Goal: Task Accomplishment & Management: Use online tool/utility

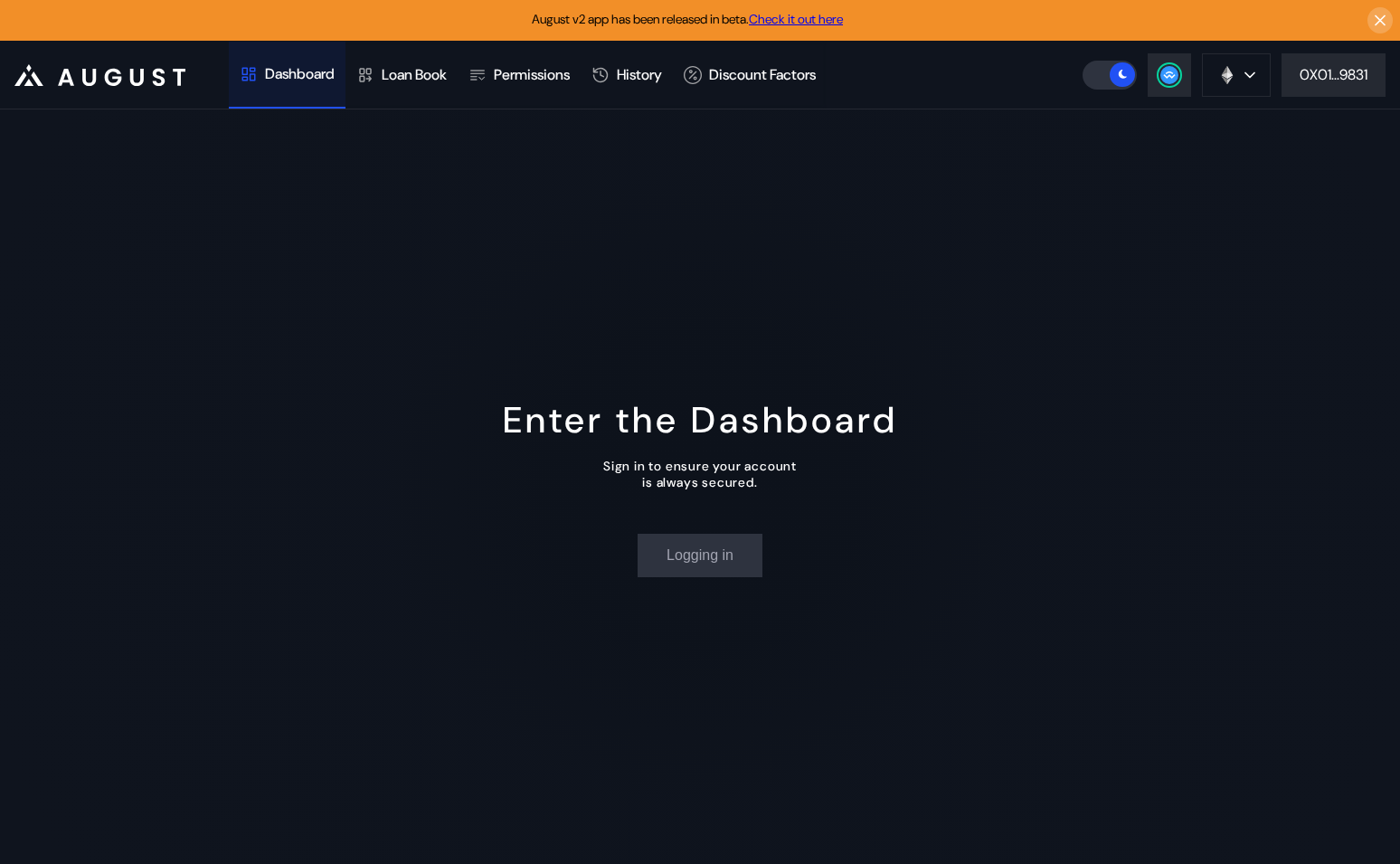
click at [321, 81] on div "Dashboard" at bounding box center [299, 73] width 70 height 19
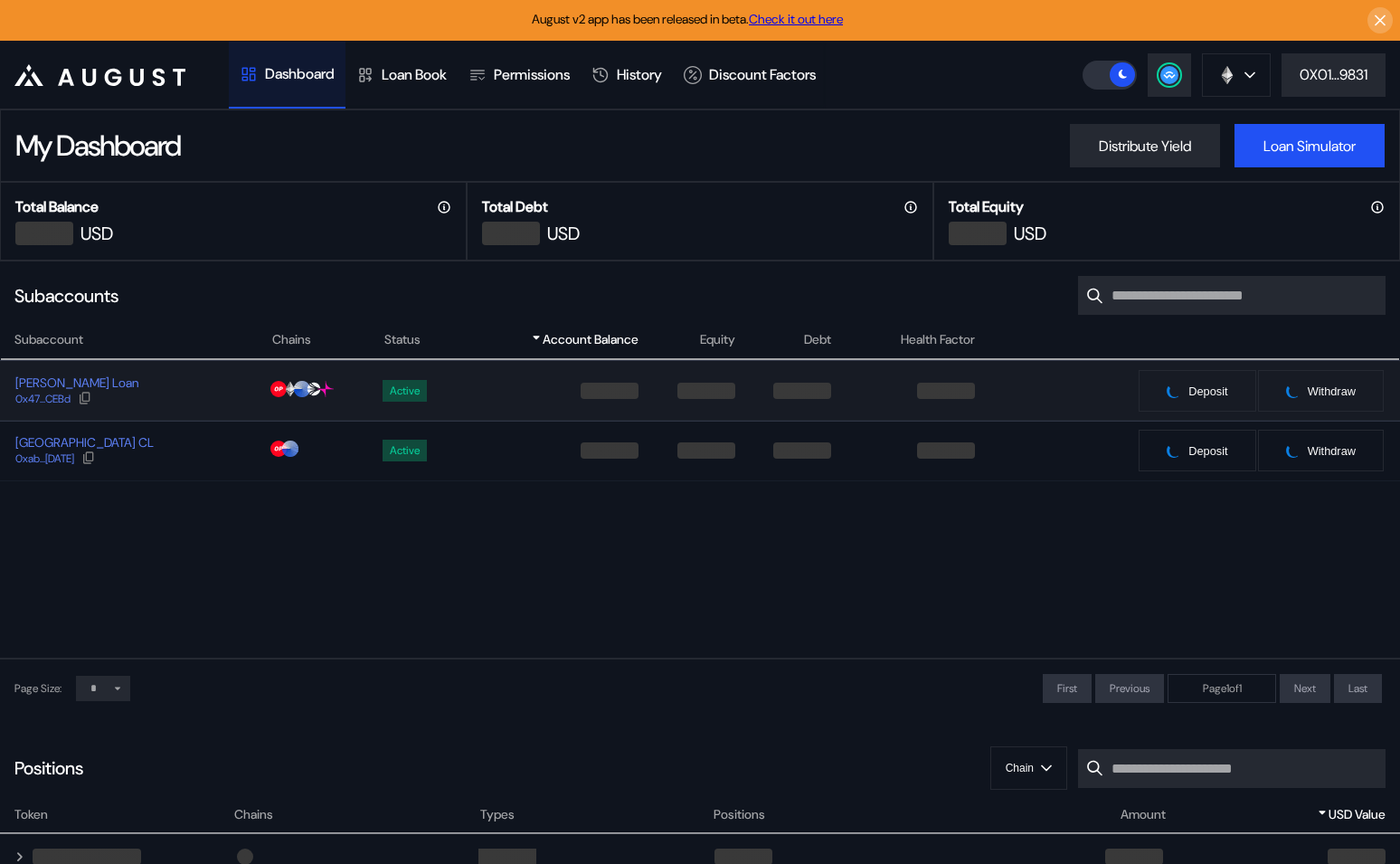
click at [166, 387] on div "[PERSON_NAME] Loan 0x47...CEBd" at bounding box center [136, 391] width 270 height 33
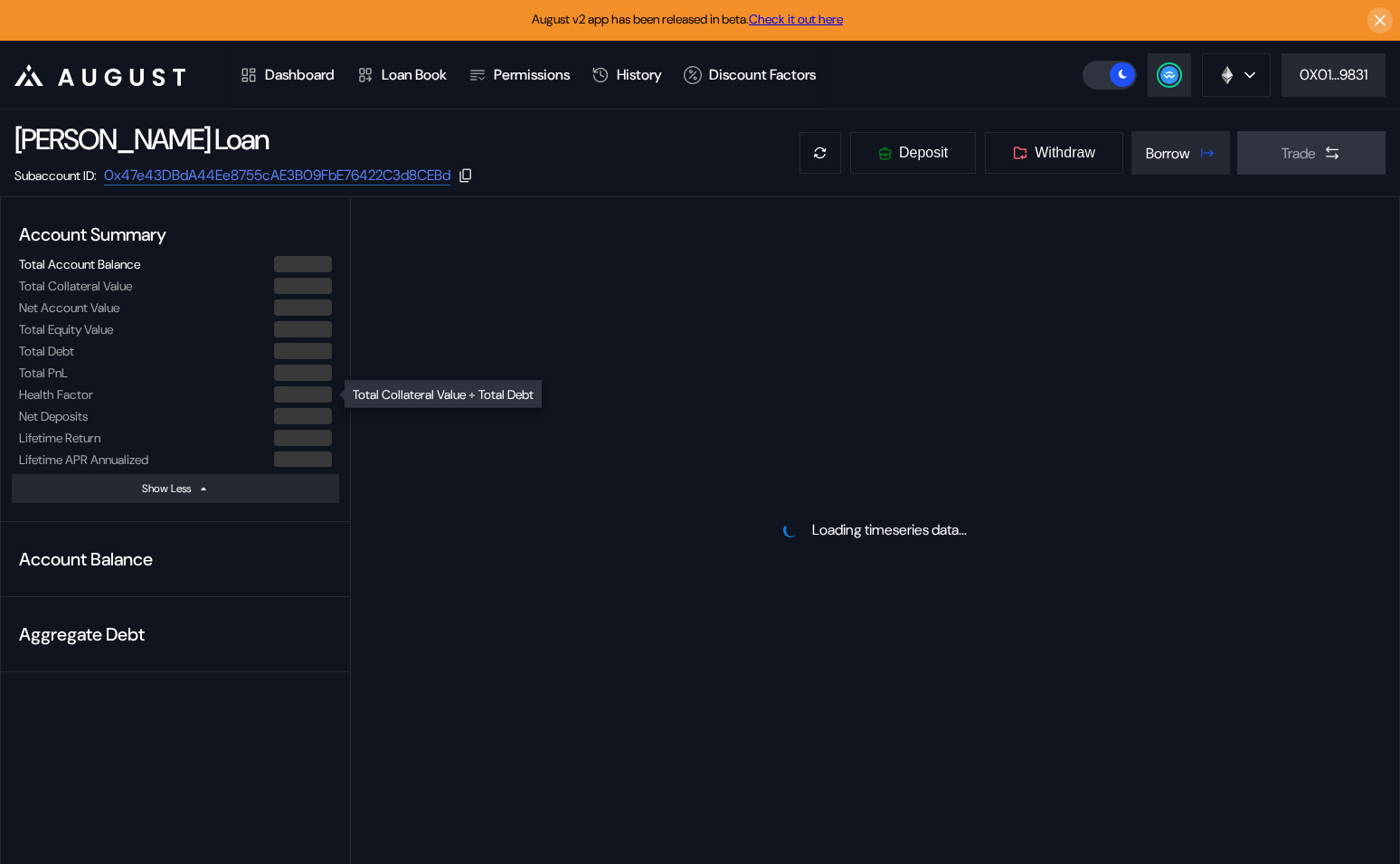
select select "*"
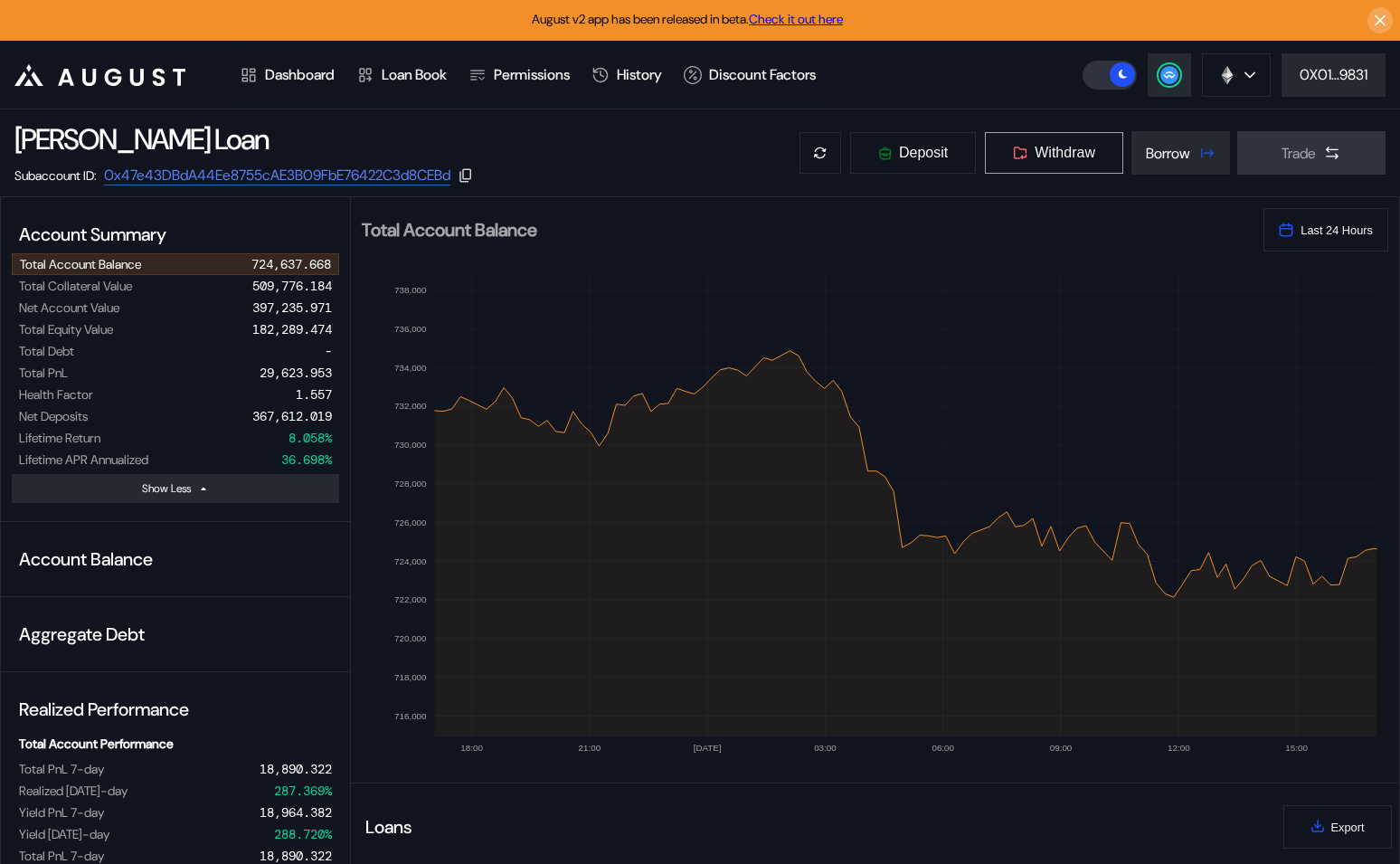
click at [1068, 145] on span "Withdraw" at bounding box center [1064, 153] width 61 height 16
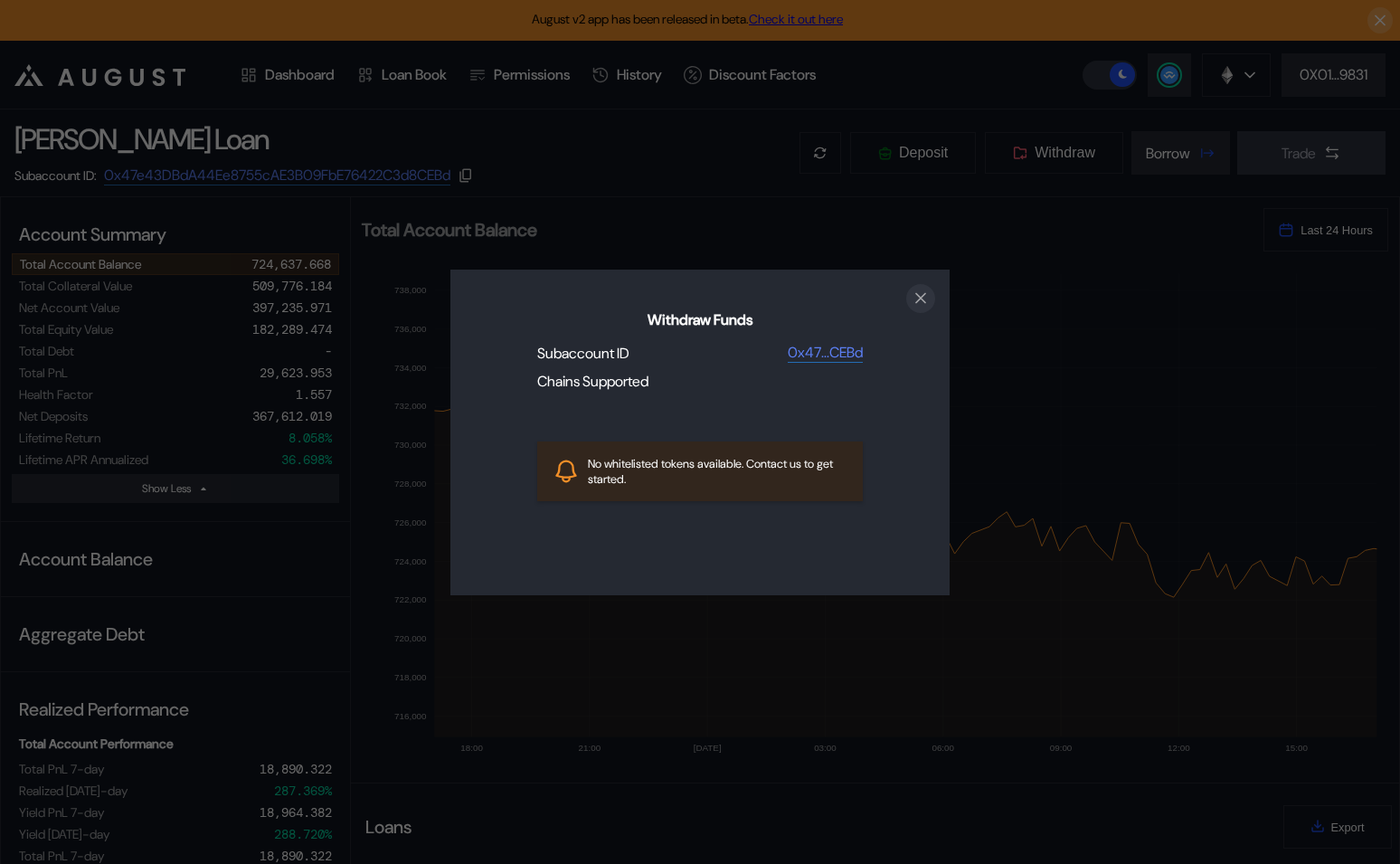
click at [920, 297] on icon "close modal" at bounding box center [921, 299] width 9 height 9
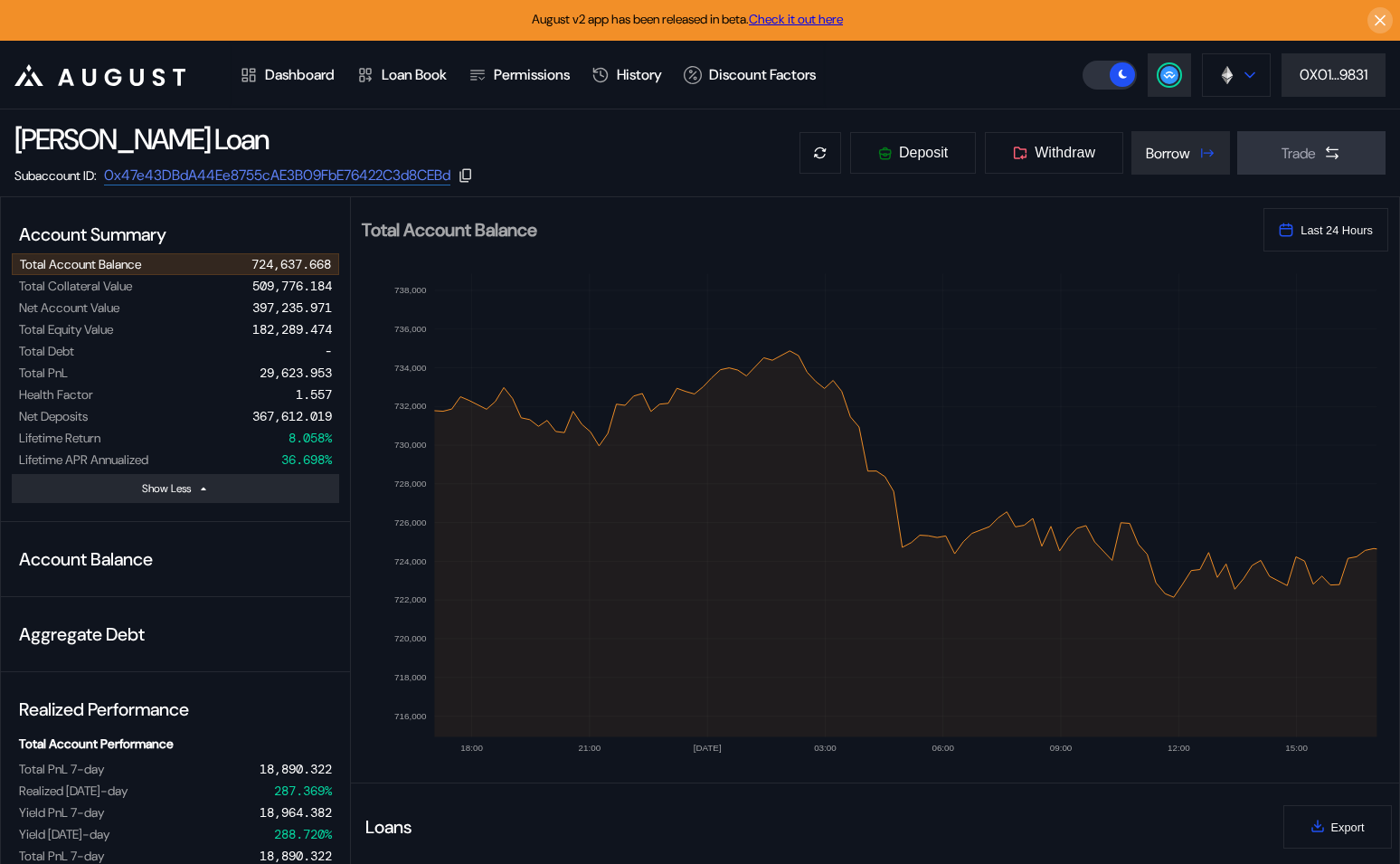
click at [1263, 73] on button at bounding box center [1236, 75] width 69 height 43
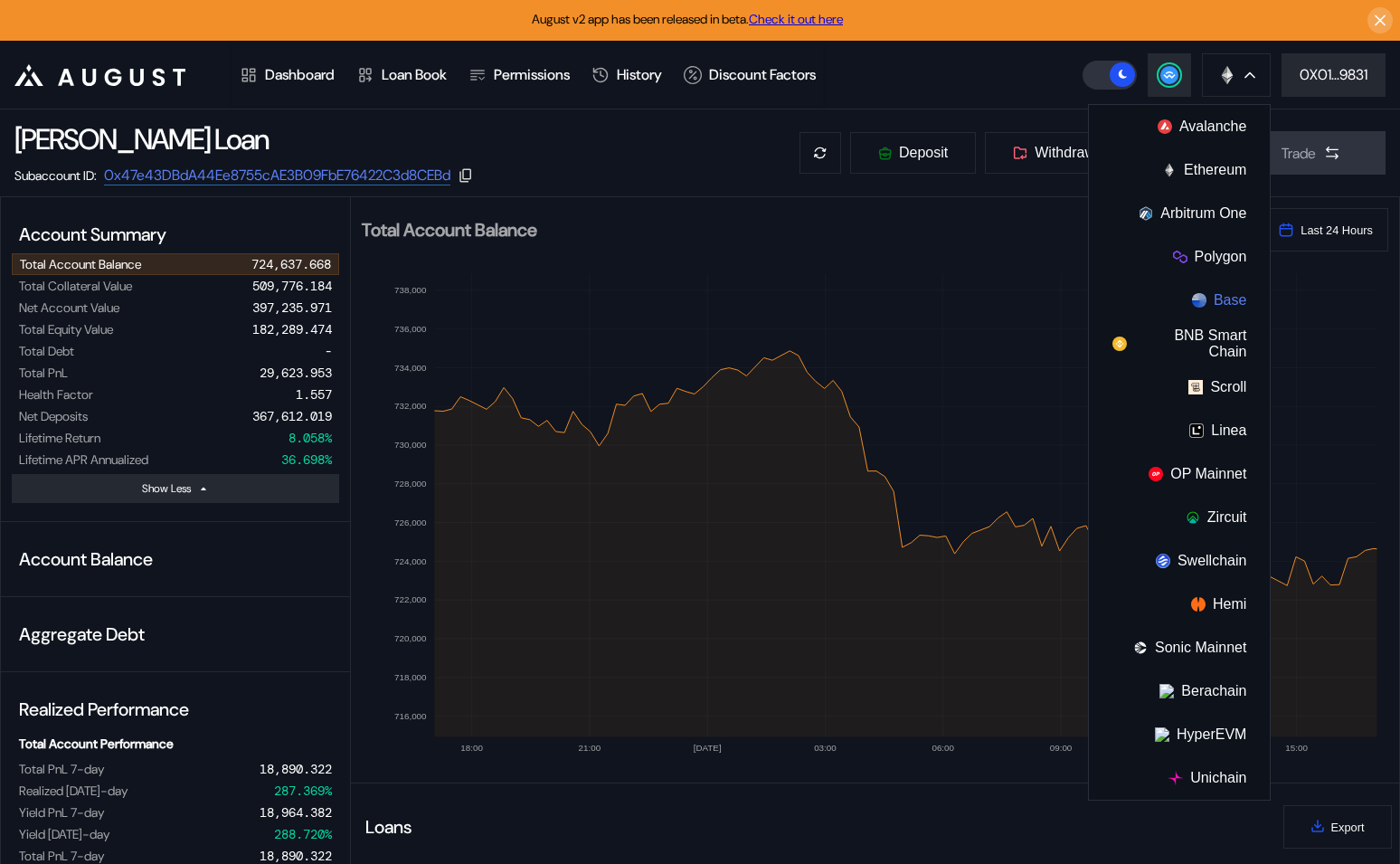
click at [1204, 283] on button "Base" at bounding box center [1179, 300] width 181 height 43
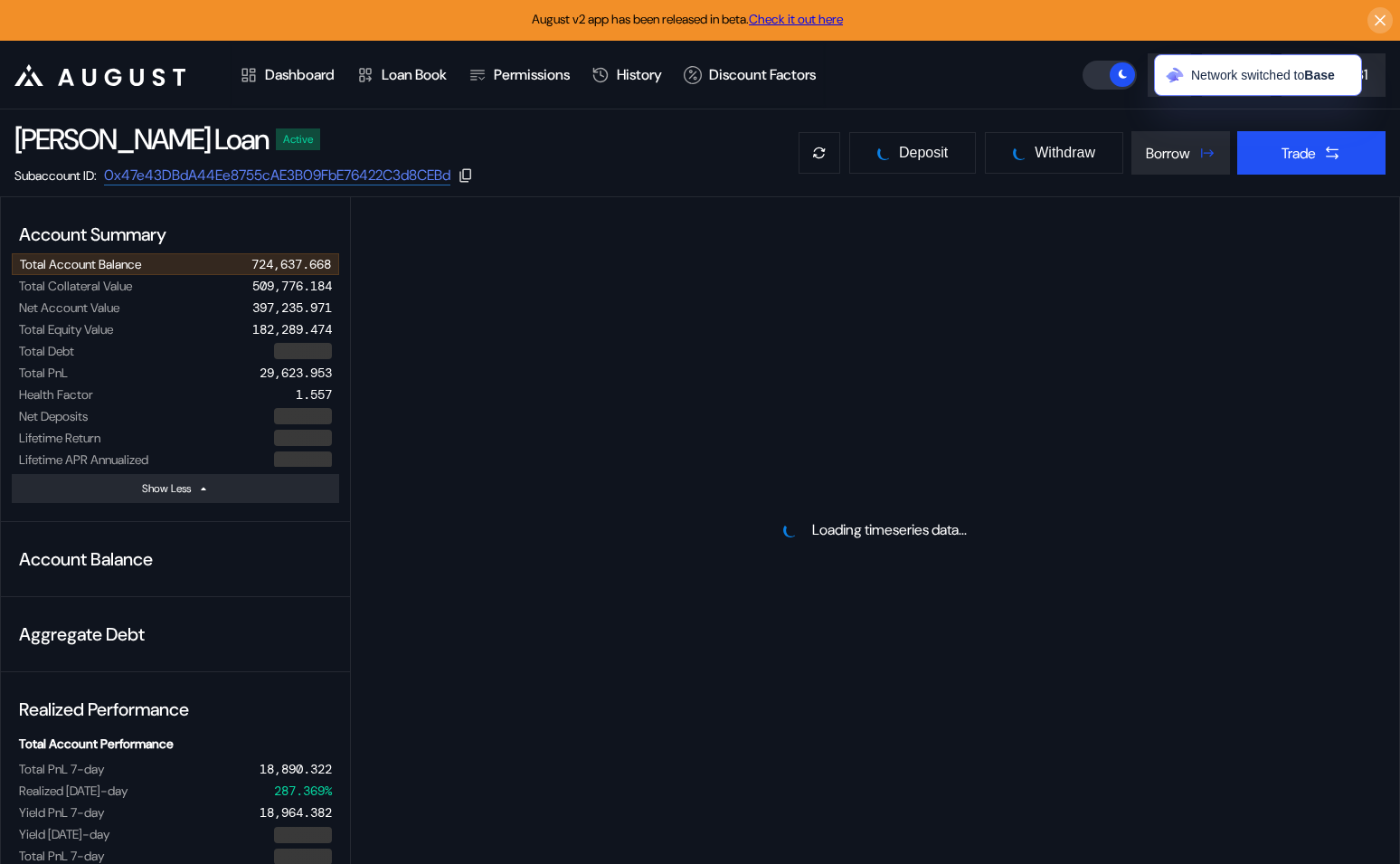
select select "*"
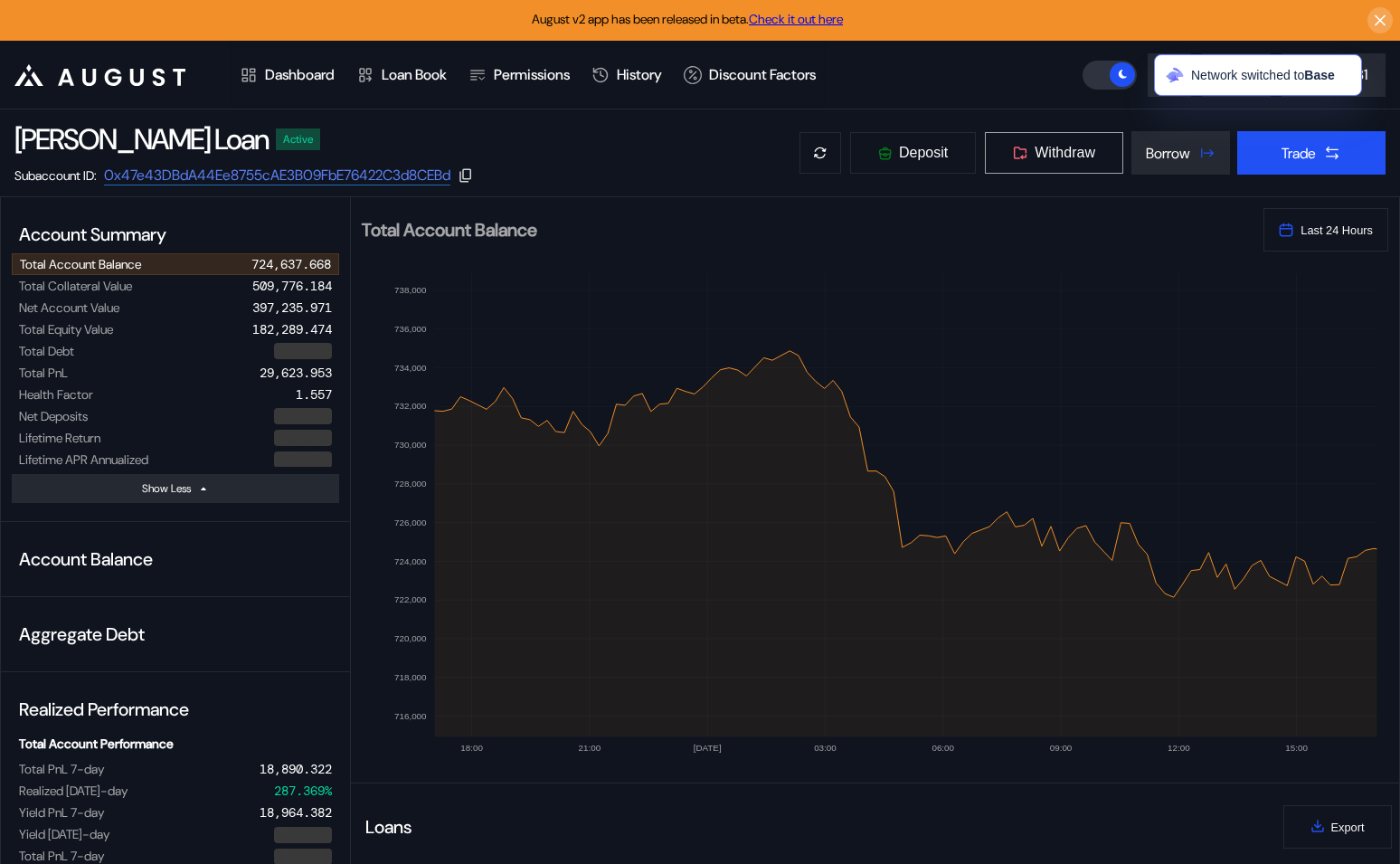
click at [1056, 153] on span "Withdraw" at bounding box center [1064, 153] width 61 height 16
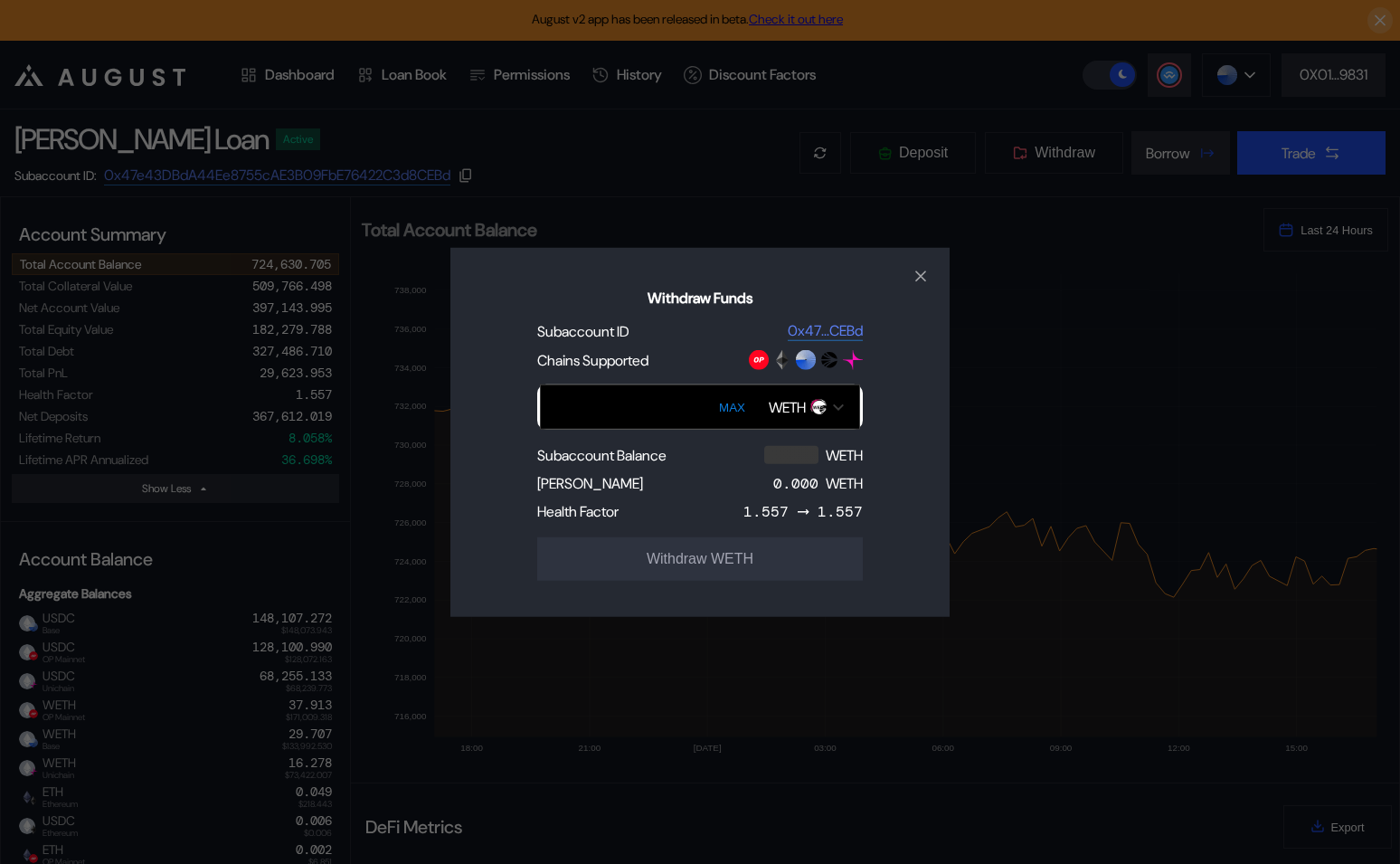
click at [798, 395] on div "WETH" at bounding box center [806, 407] width 93 height 31
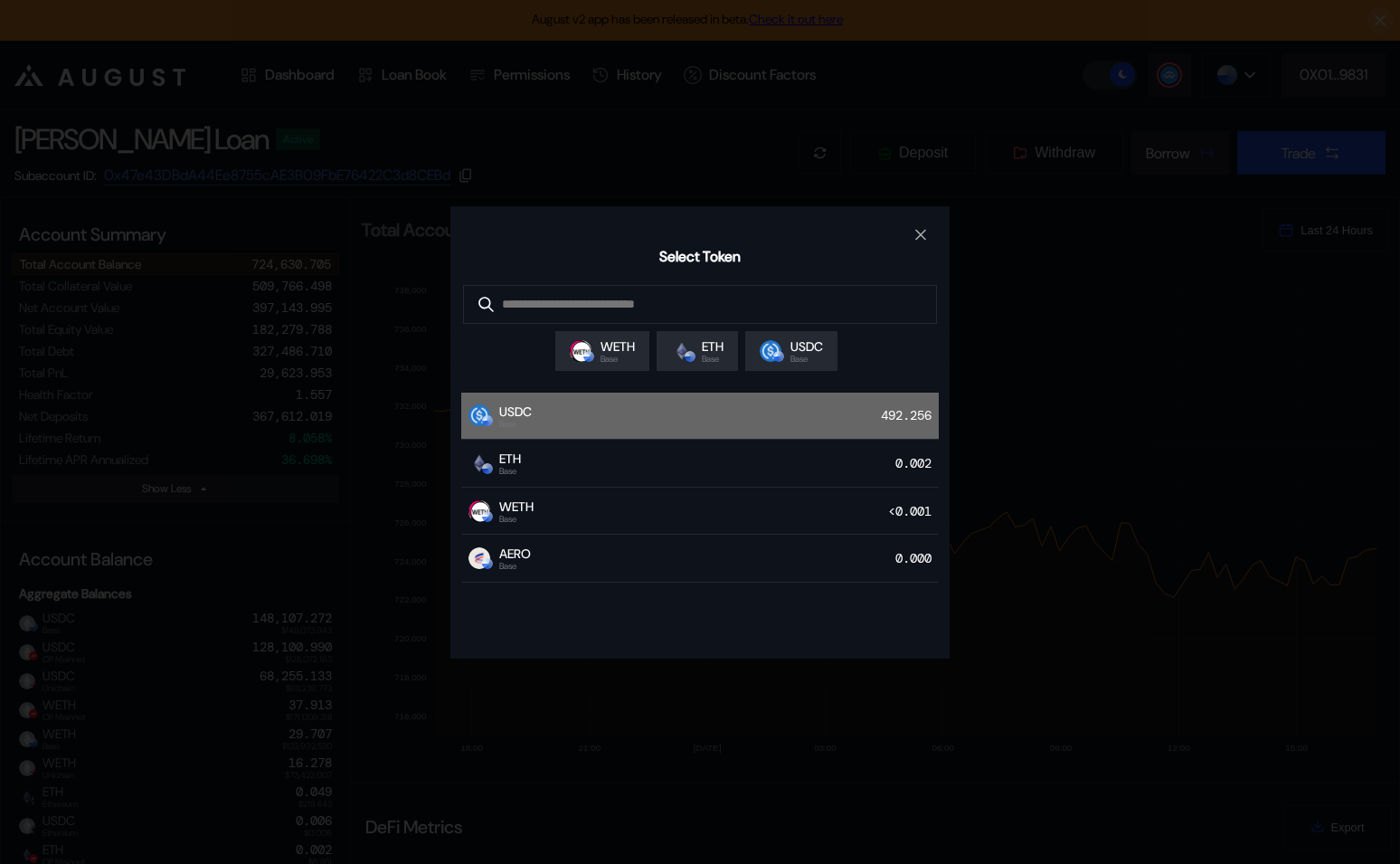
click at [768, 416] on div "USDC Base 492.256" at bounding box center [700, 416] width 478 height 48
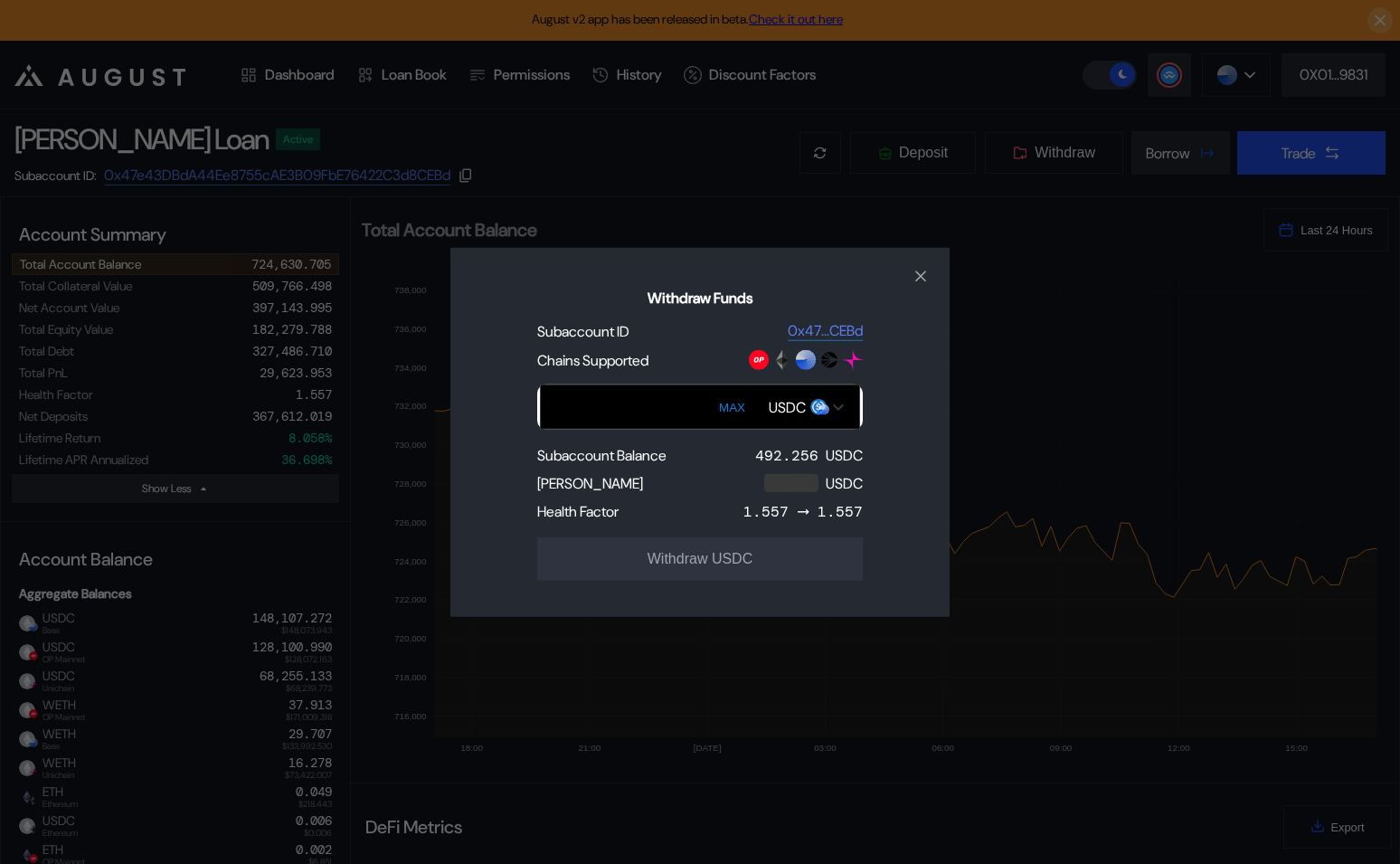
click at [650, 406] on input "Withdraw Funds" at bounding box center [700, 407] width 320 height 45
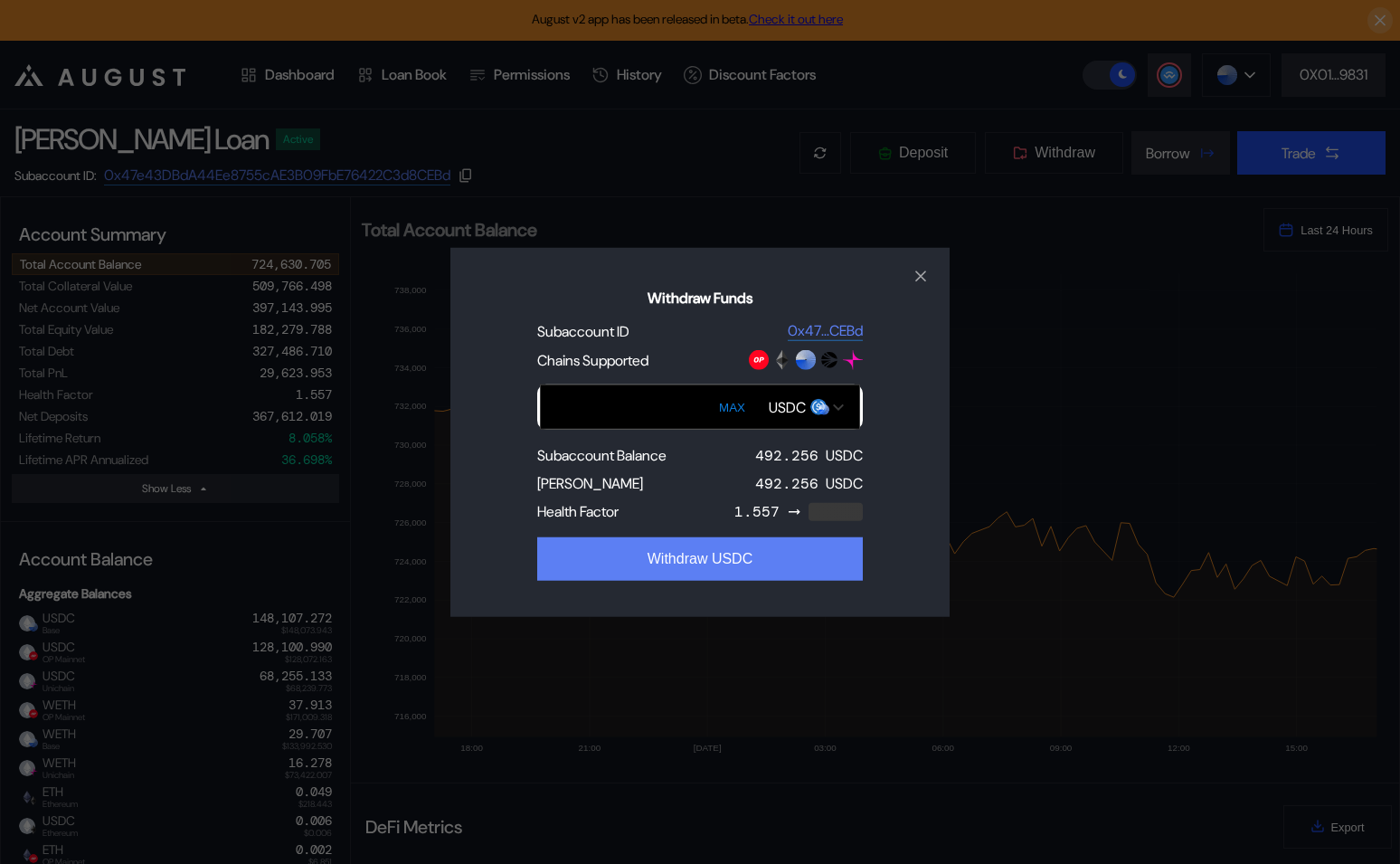
type input "***"
click at [713, 569] on button "Withdraw USDC" at bounding box center [700, 559] width 326 height 43
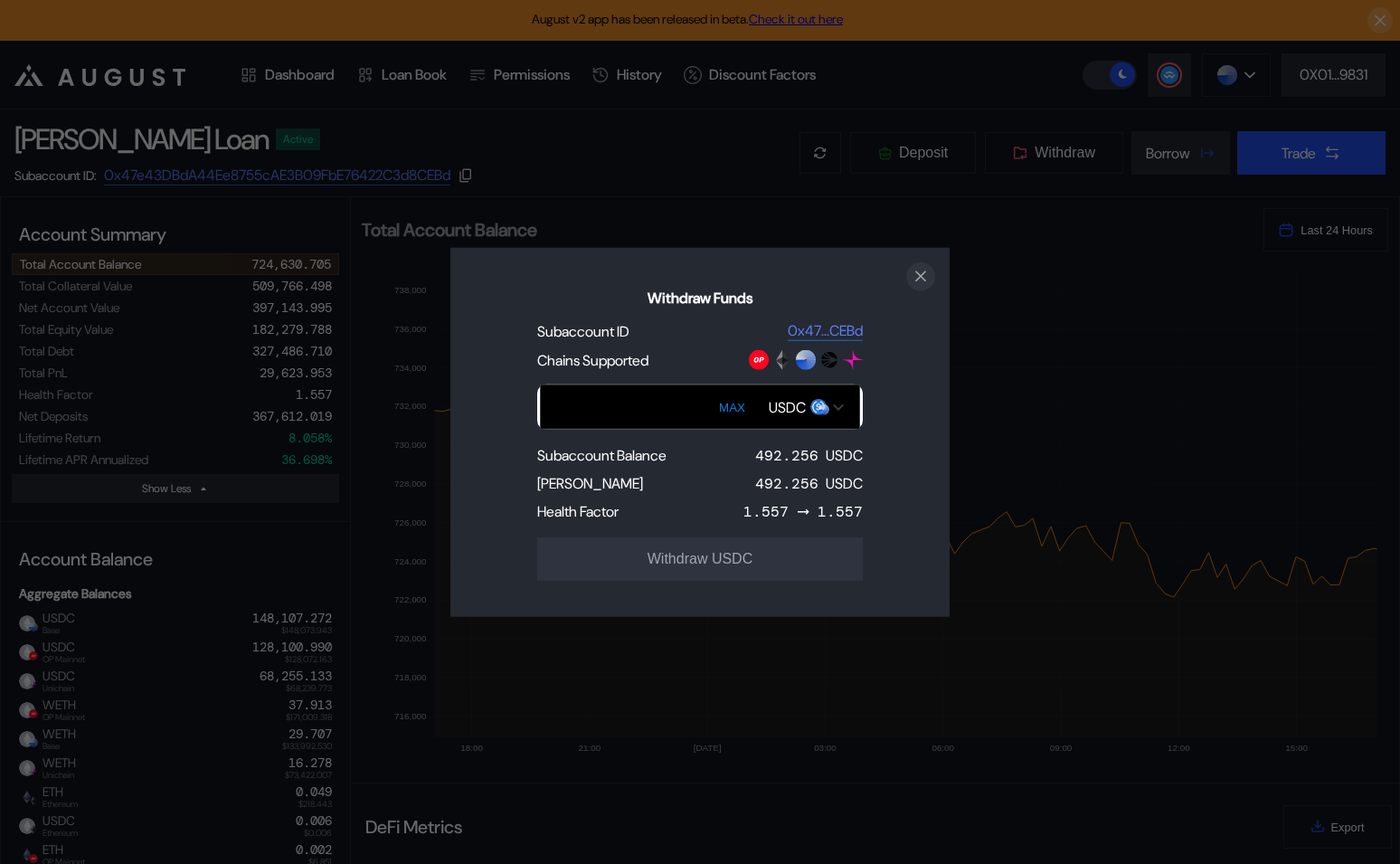
click at [920, 276] on icon "close modal" at bounding box center [921, 276] width 9 height 9
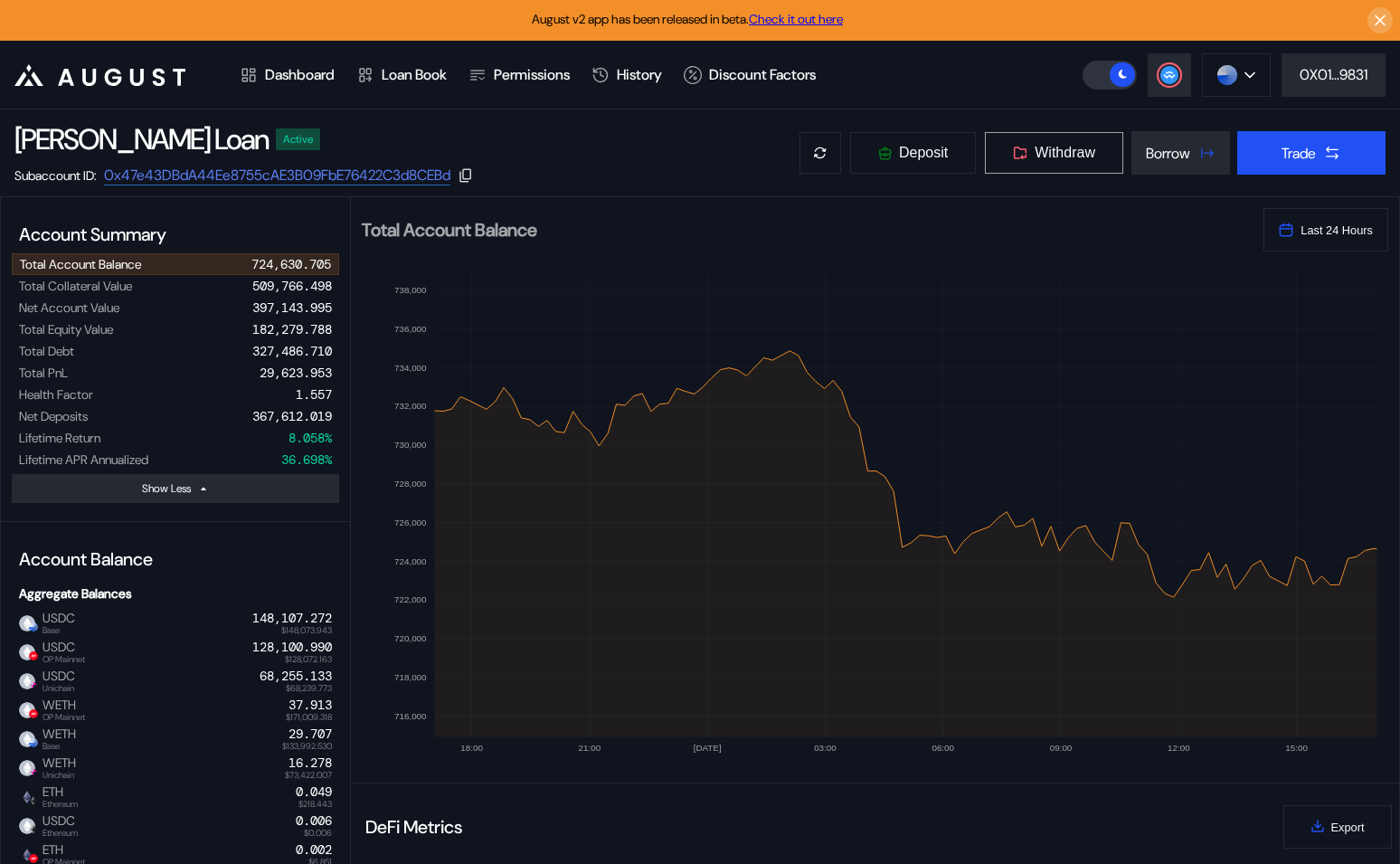
click at [1063, 145] on span "Withdraw" at bounding box center [1064, 153] width 61 height 16
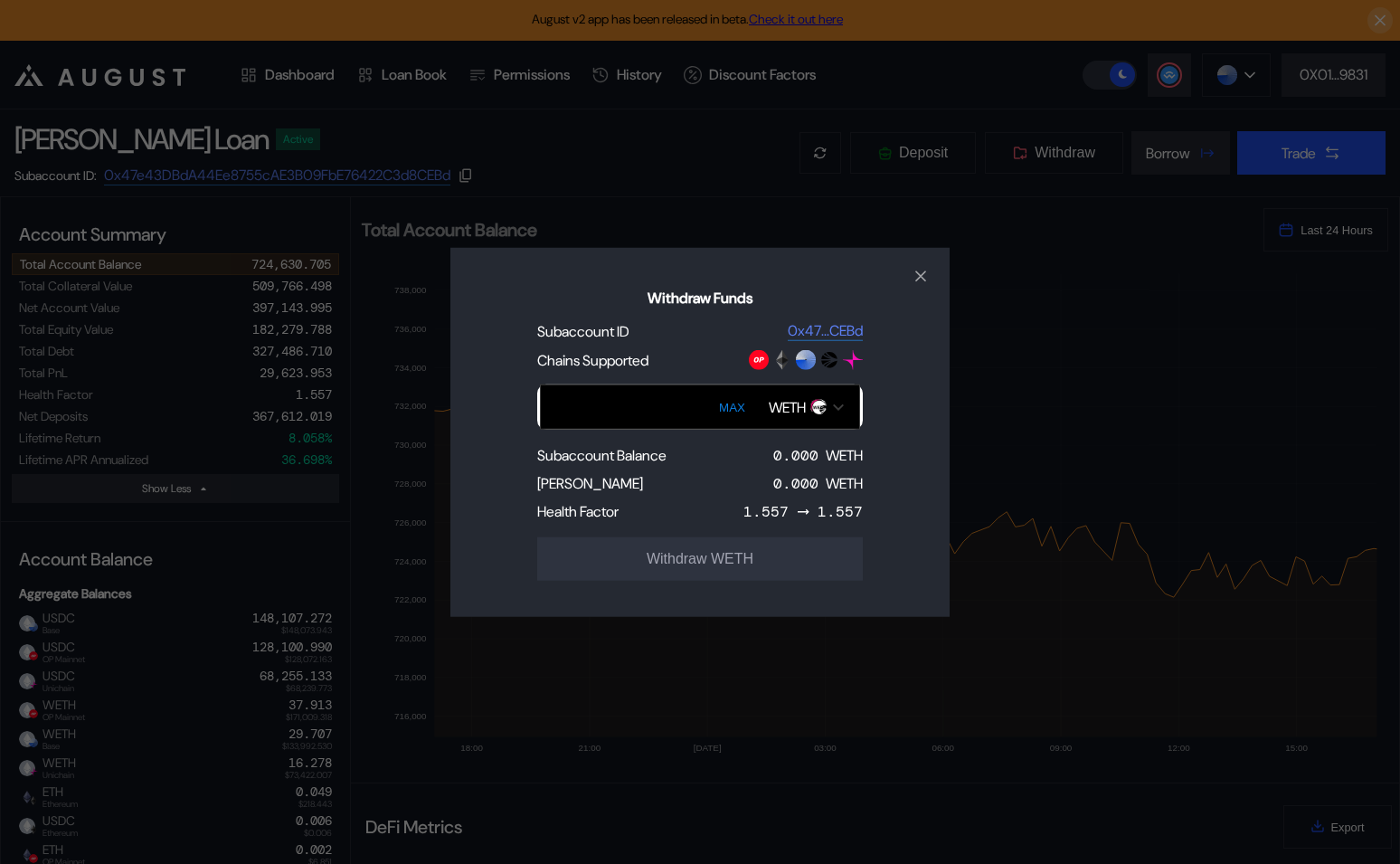
click at [780, 406] on div "WETH" at bounding box center [787, 406] width 37 height 19
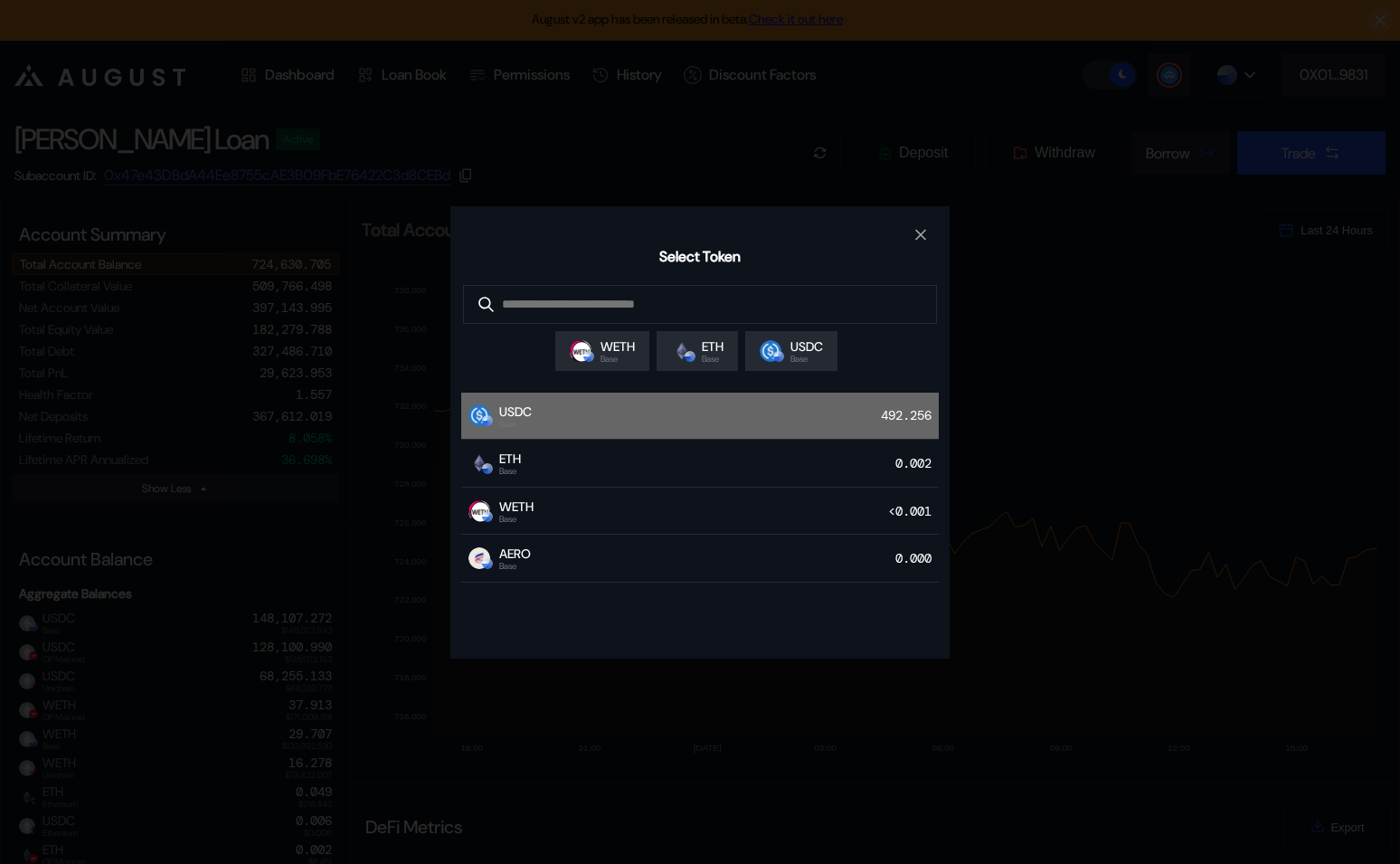
click at [705, 438] on div "USDC Base 492.256" at bounding box center [700, 416] width 478 height 48
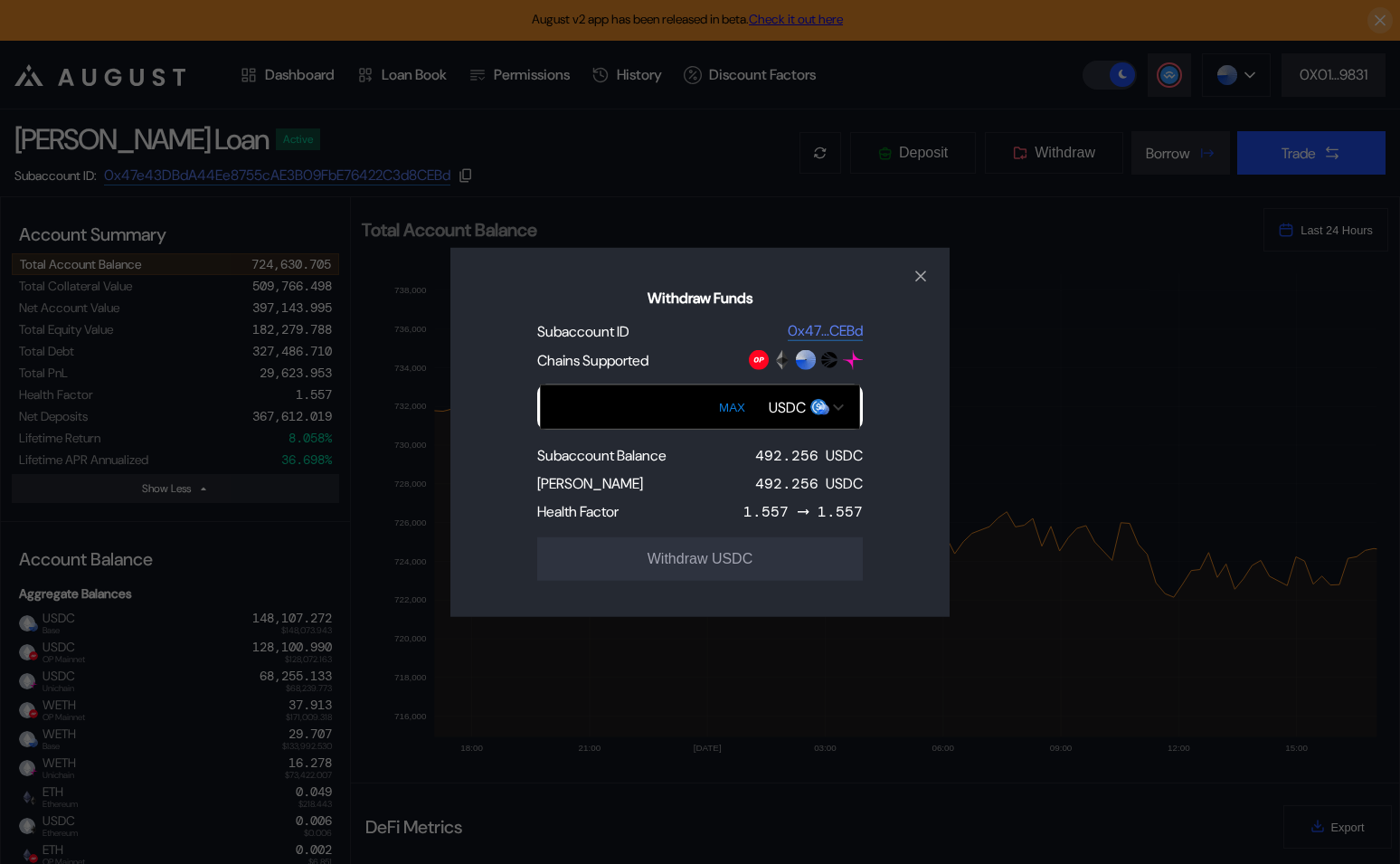
click at [655, 411] on input "Withdraw Funds" at bounding box center [700, 407] width 320 height 45
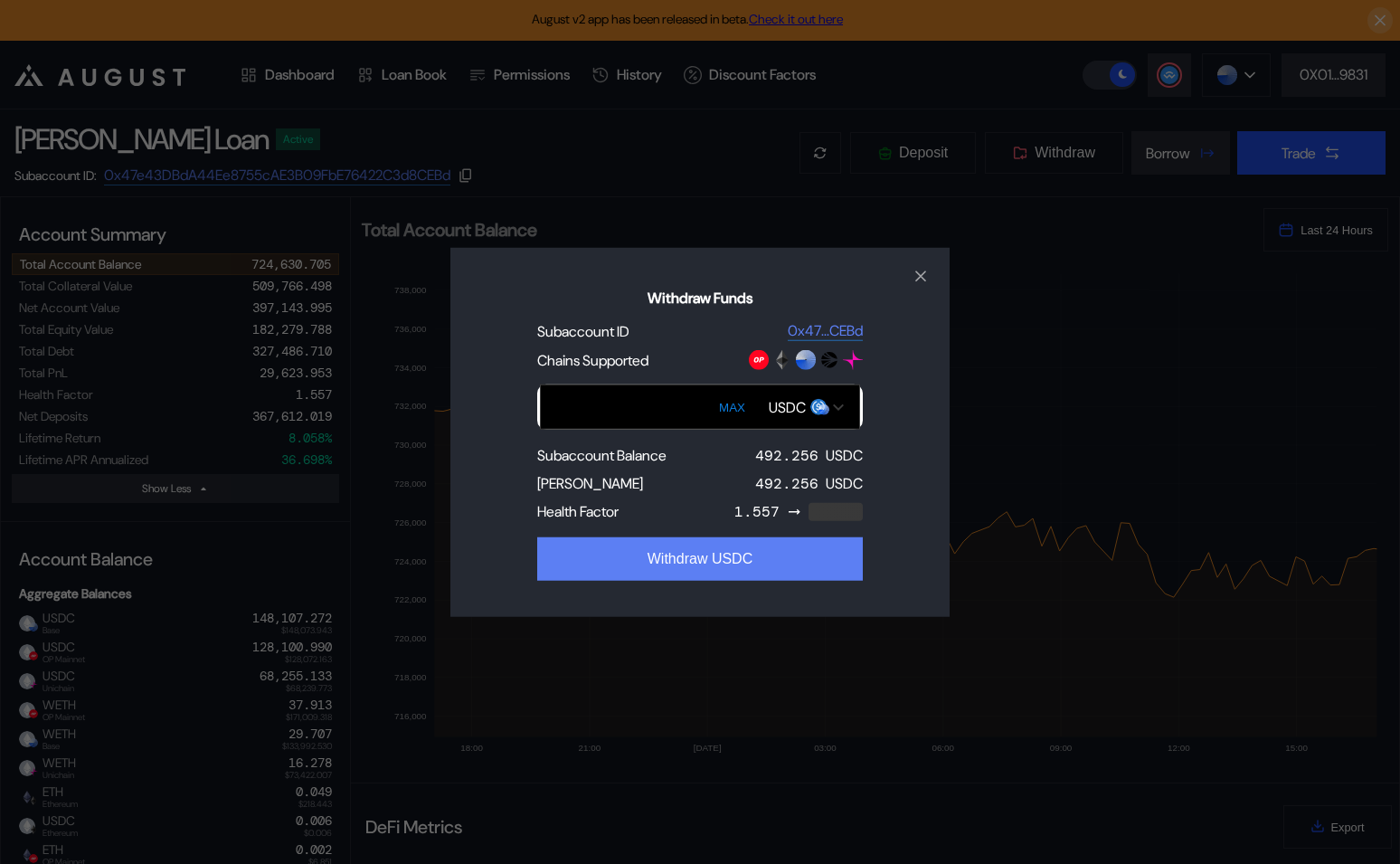
type input "***"
click at [700, 546] on button "Withdraw USDC" at bounding box center [700, 559] width 326 height 43
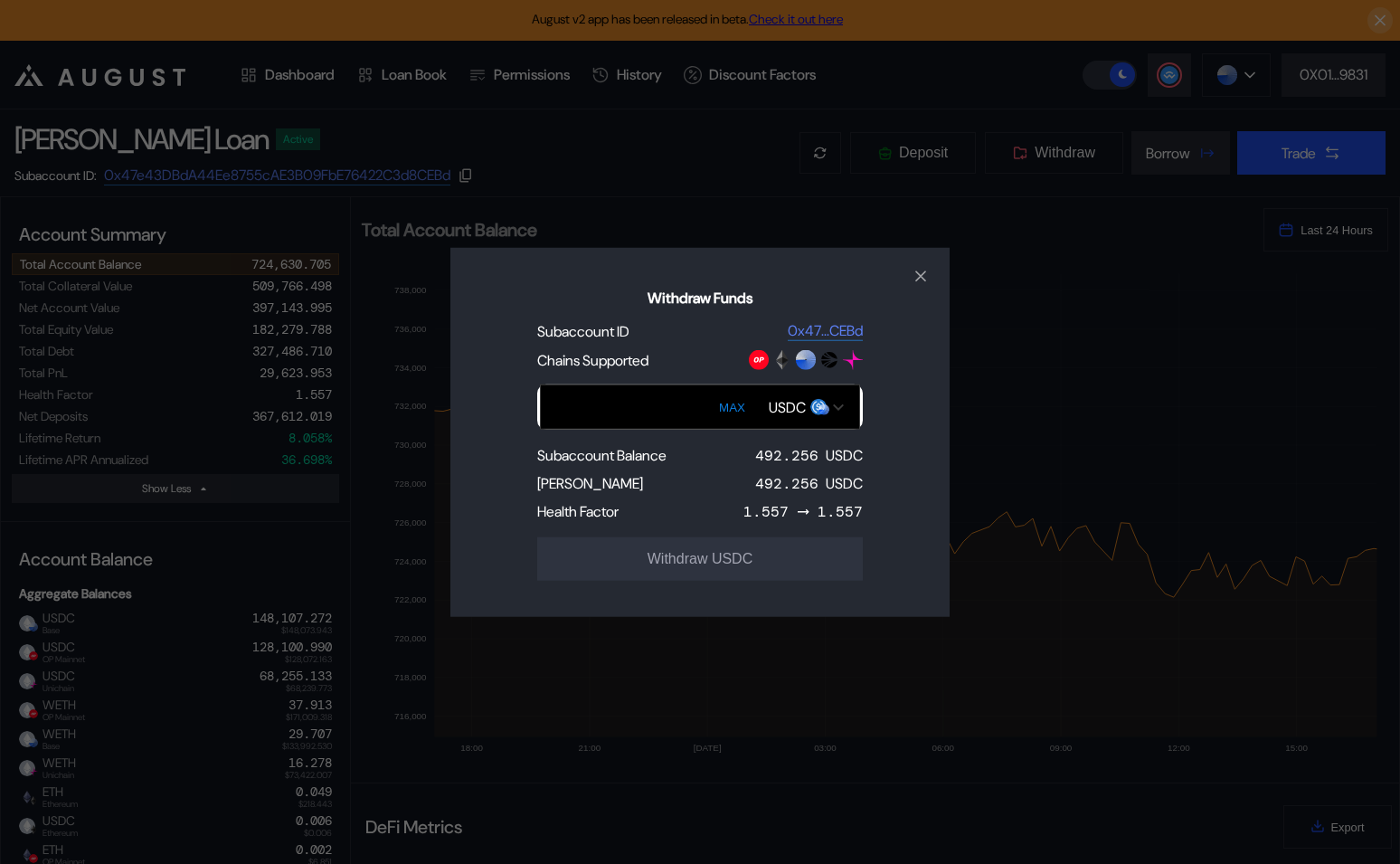
click at [647, 412] on input "Withdraw Funds" at bounding box center [700, 407] width 320 height 45
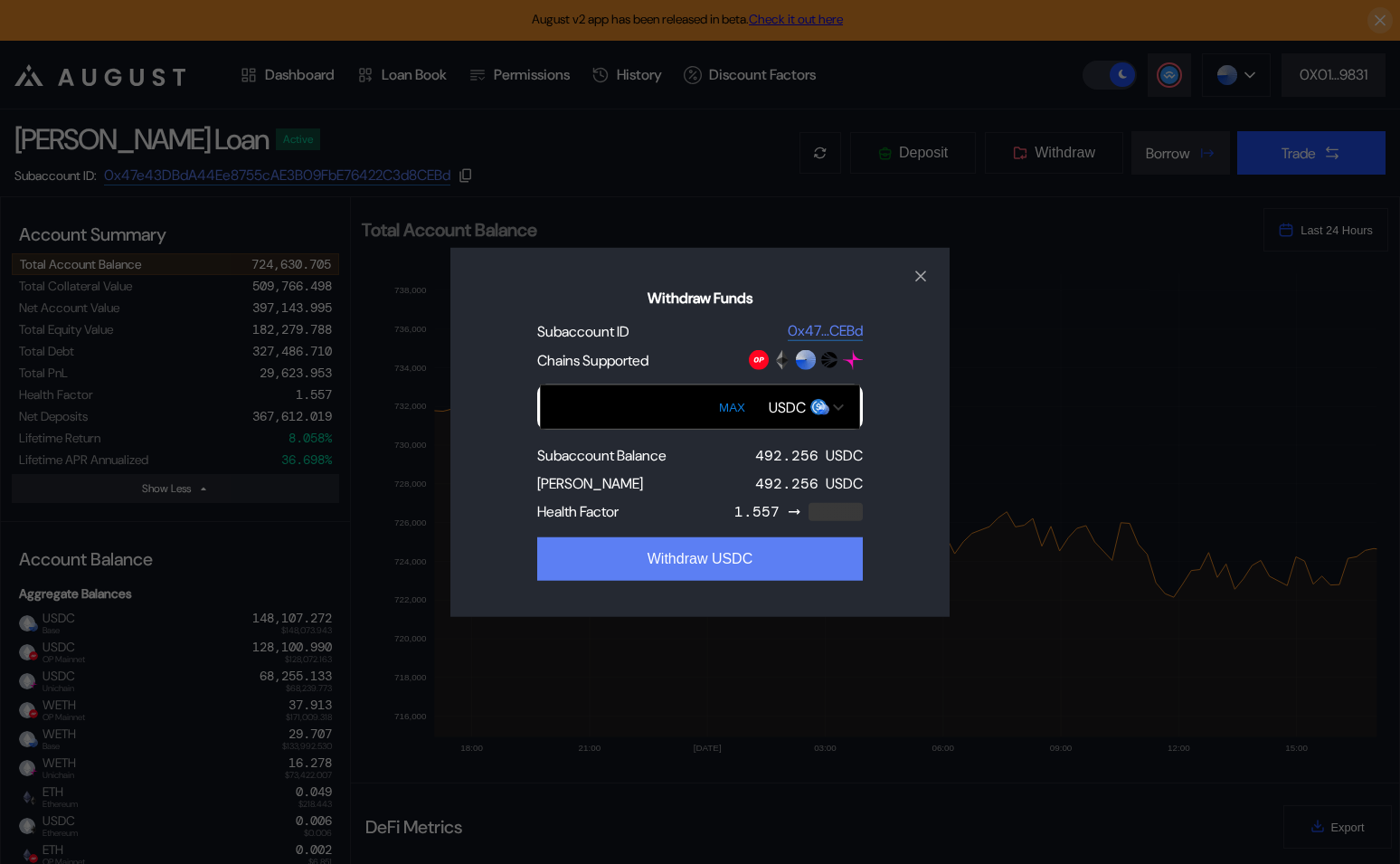
type input "***"
click at [728, 558] on button "Withdraw USDC" at bounding box center [700, 559] width 326 height 43
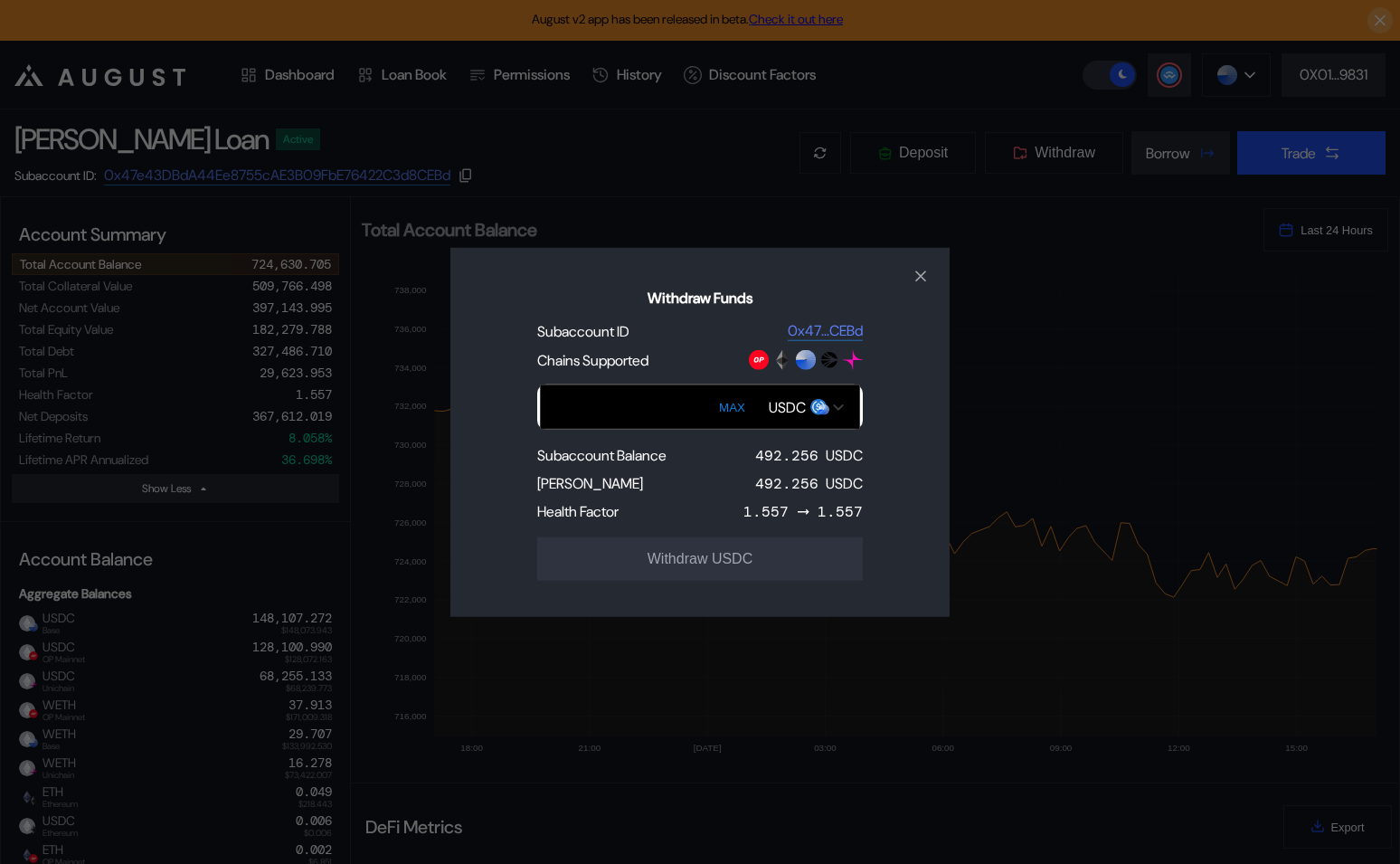
click at [641, 407] on input "Withdraw Funds" at bounding box center [700, 407] width 320 height 45
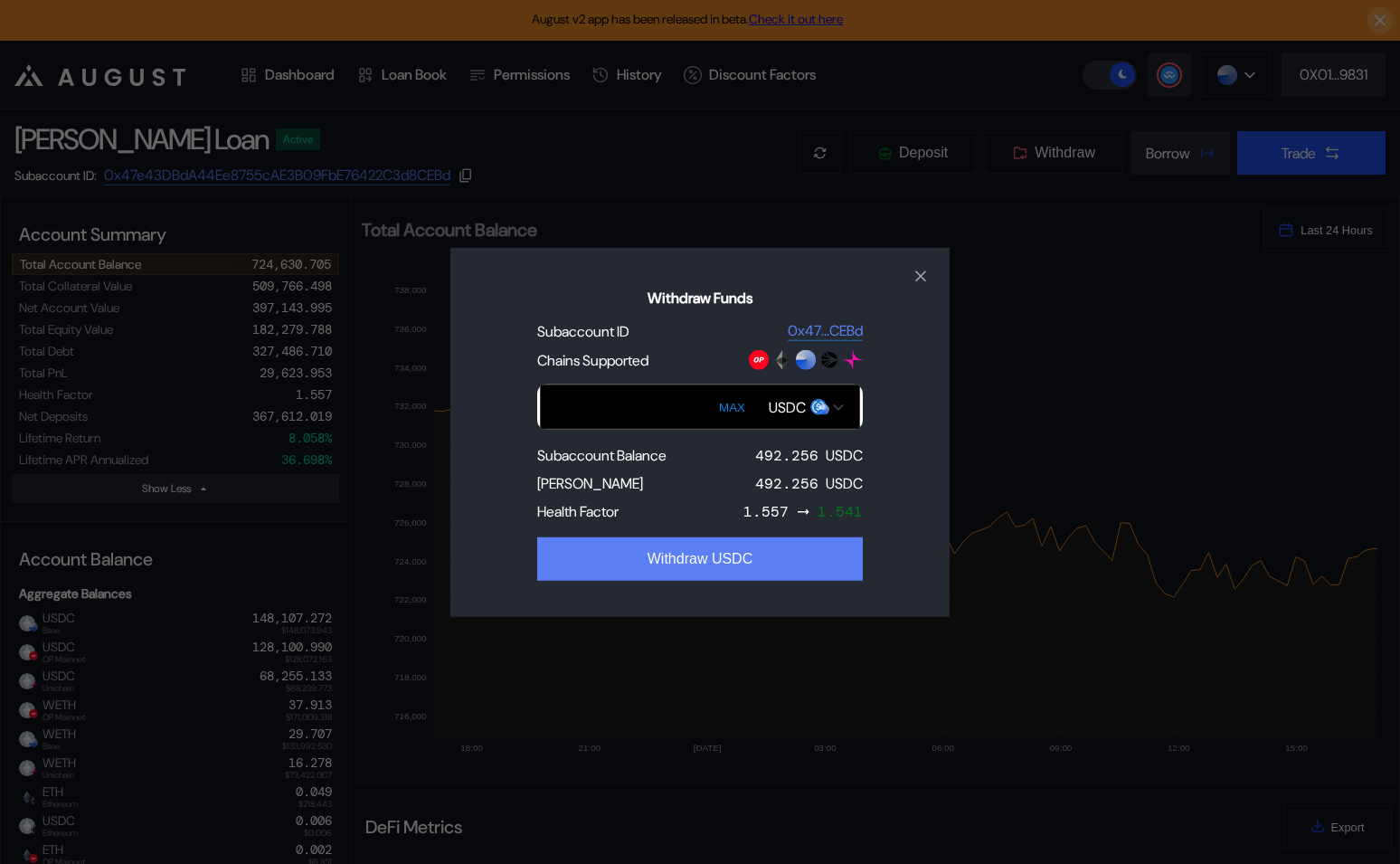
type input "***"
click at [736, 552] on button "Withdraw USDC" at bounding box center [700, 559] width 326 height 43
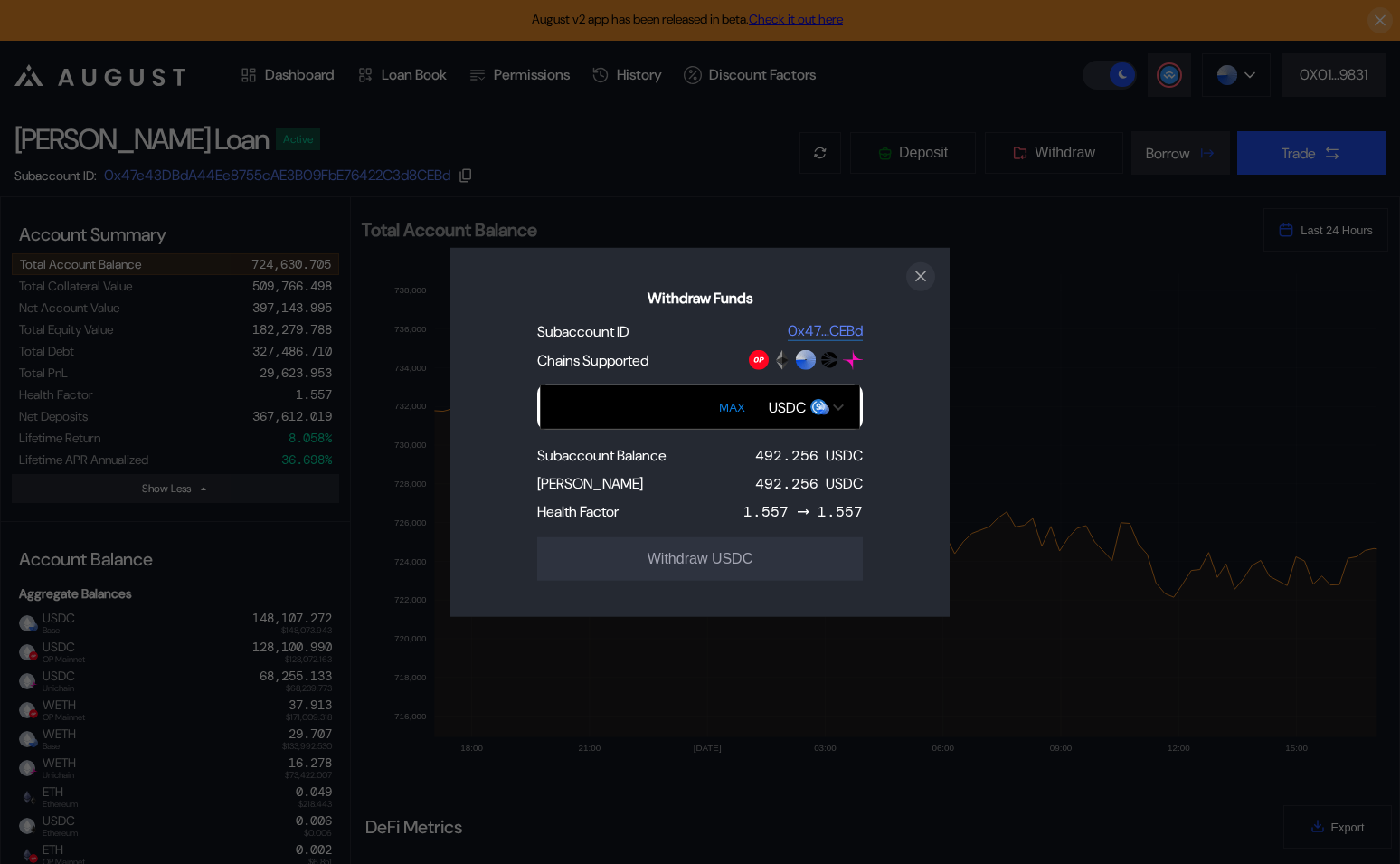
click at [923, 278] on icon "close modal" at bounding box center [921, 276] width 18 height 19
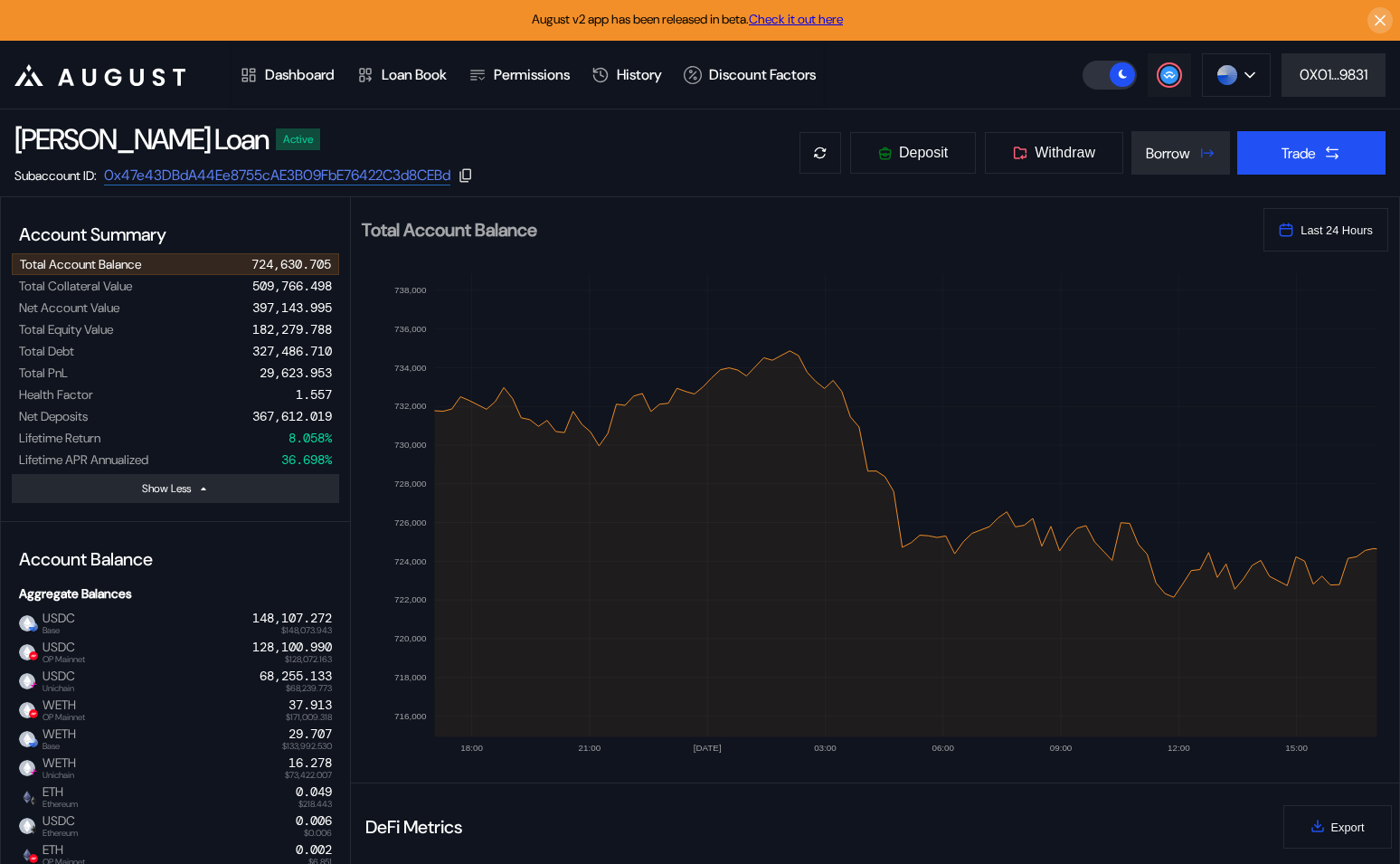
click at [1180, 77] on button at bounding box center [1169, 75] width 43 height 43
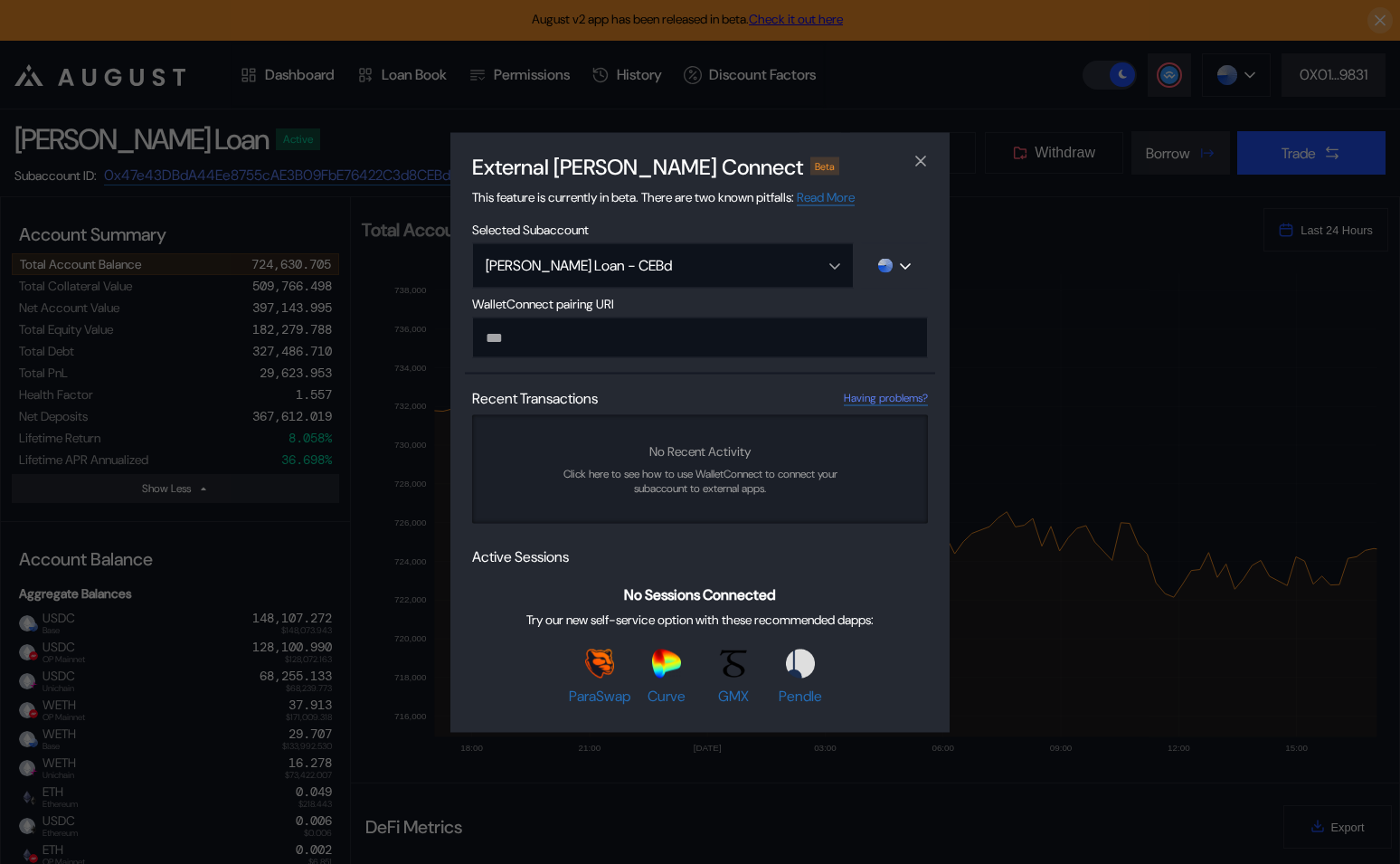
type input "**********"
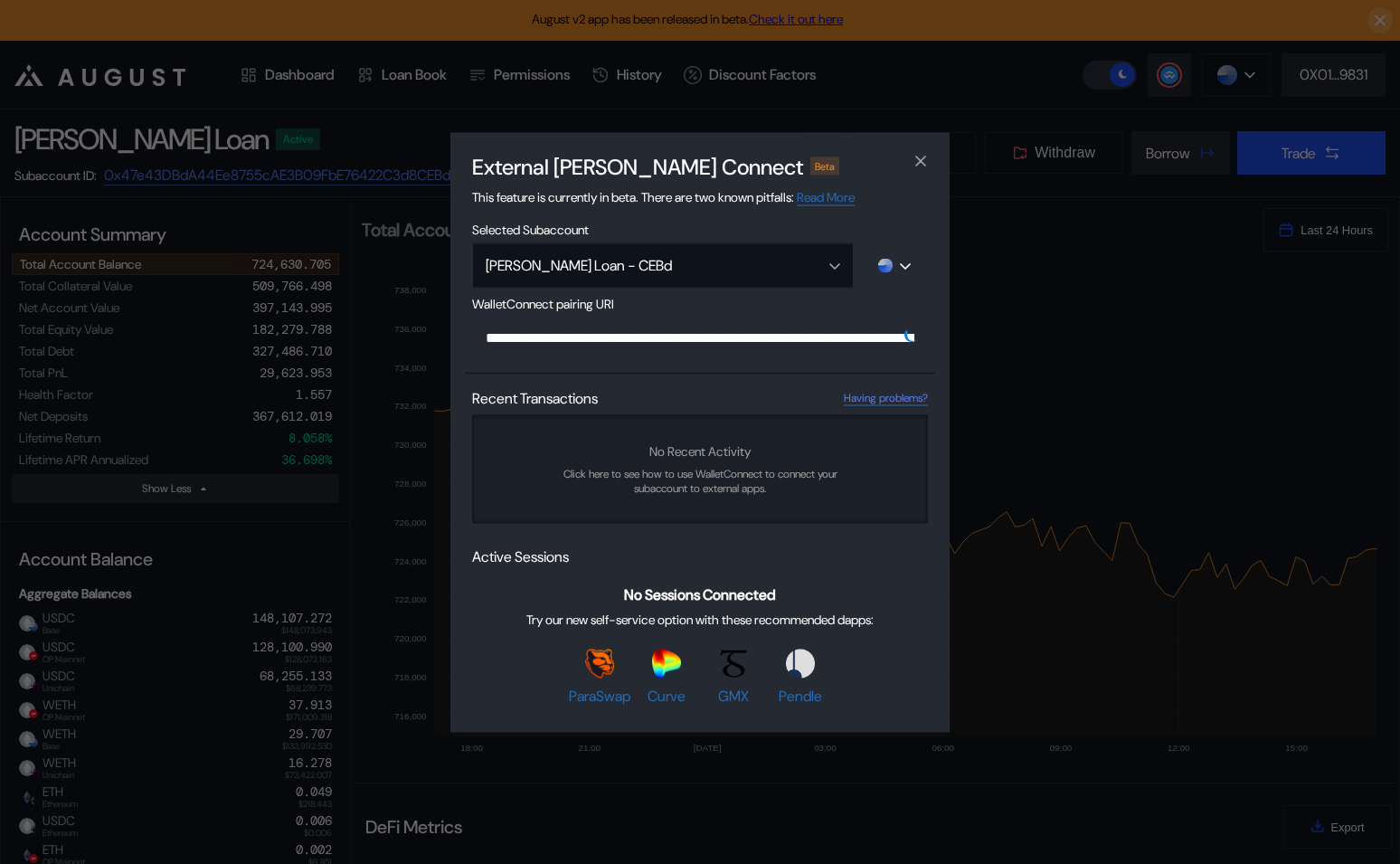
scroll to position [0, 1073]
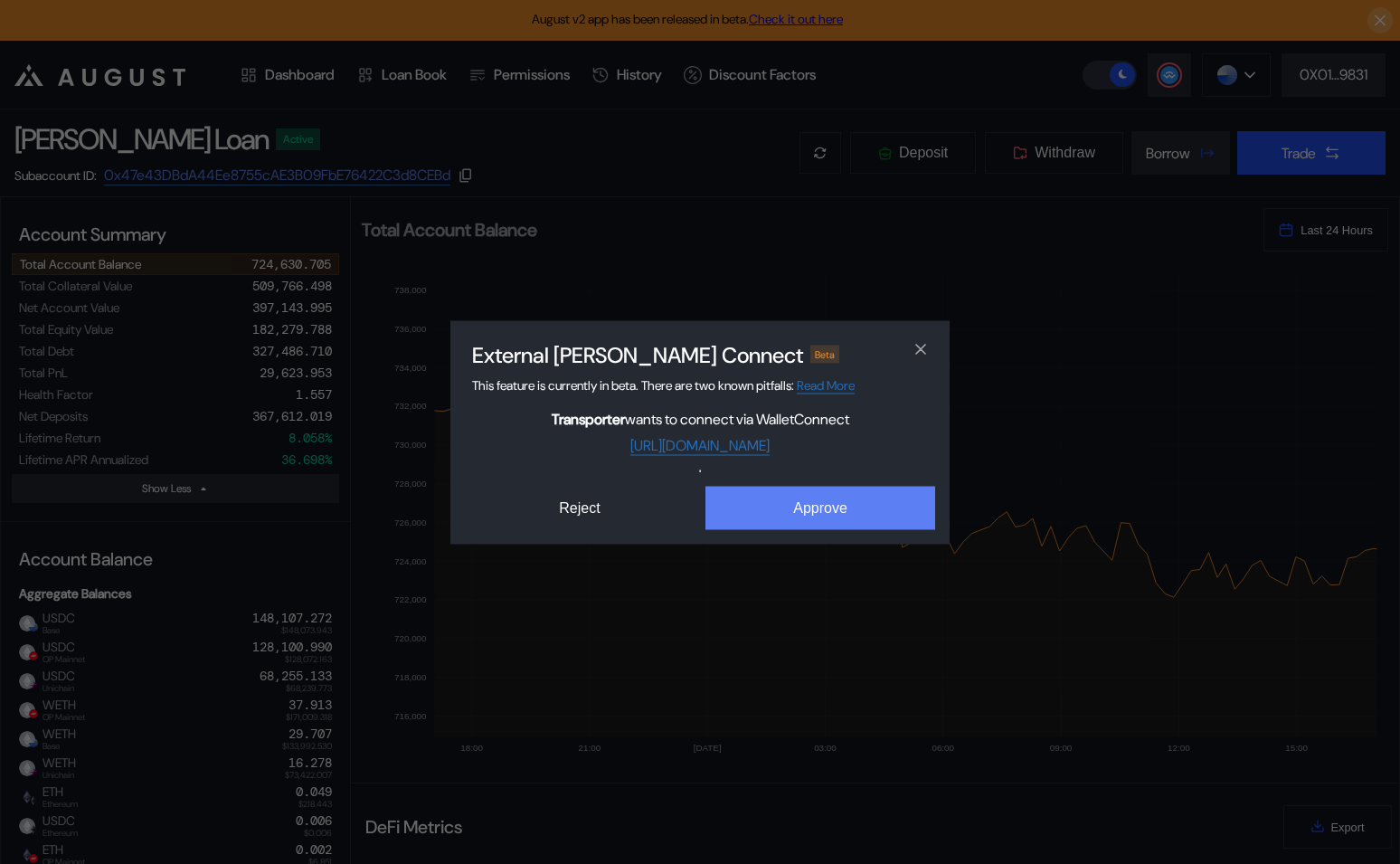
click at [794, 495] on button "Approve" at bounding box center [820, 508] width 230 height 43
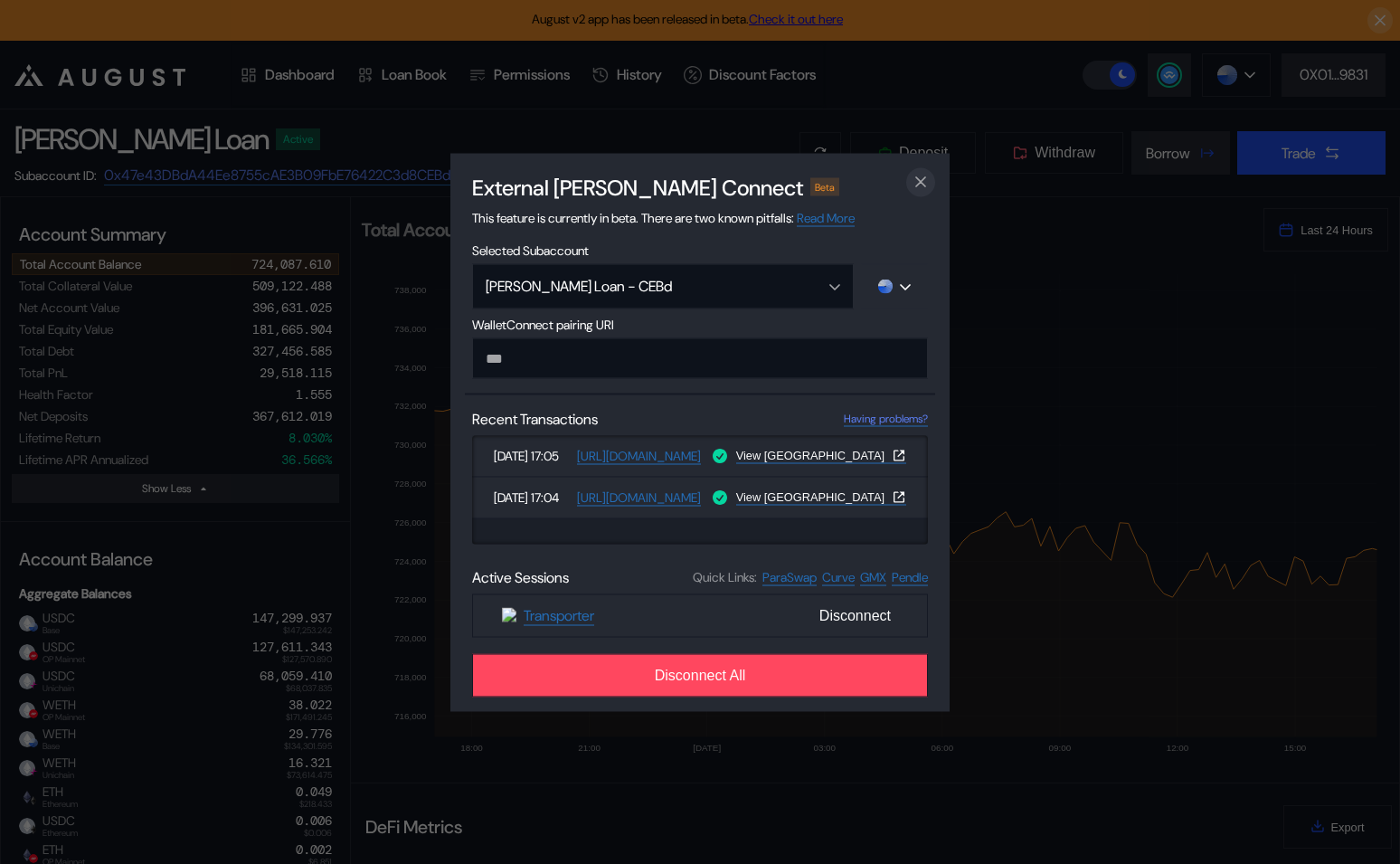
click at [922, 177] on icon "close modal" at bounding box center [921, 182] width 9 height 9
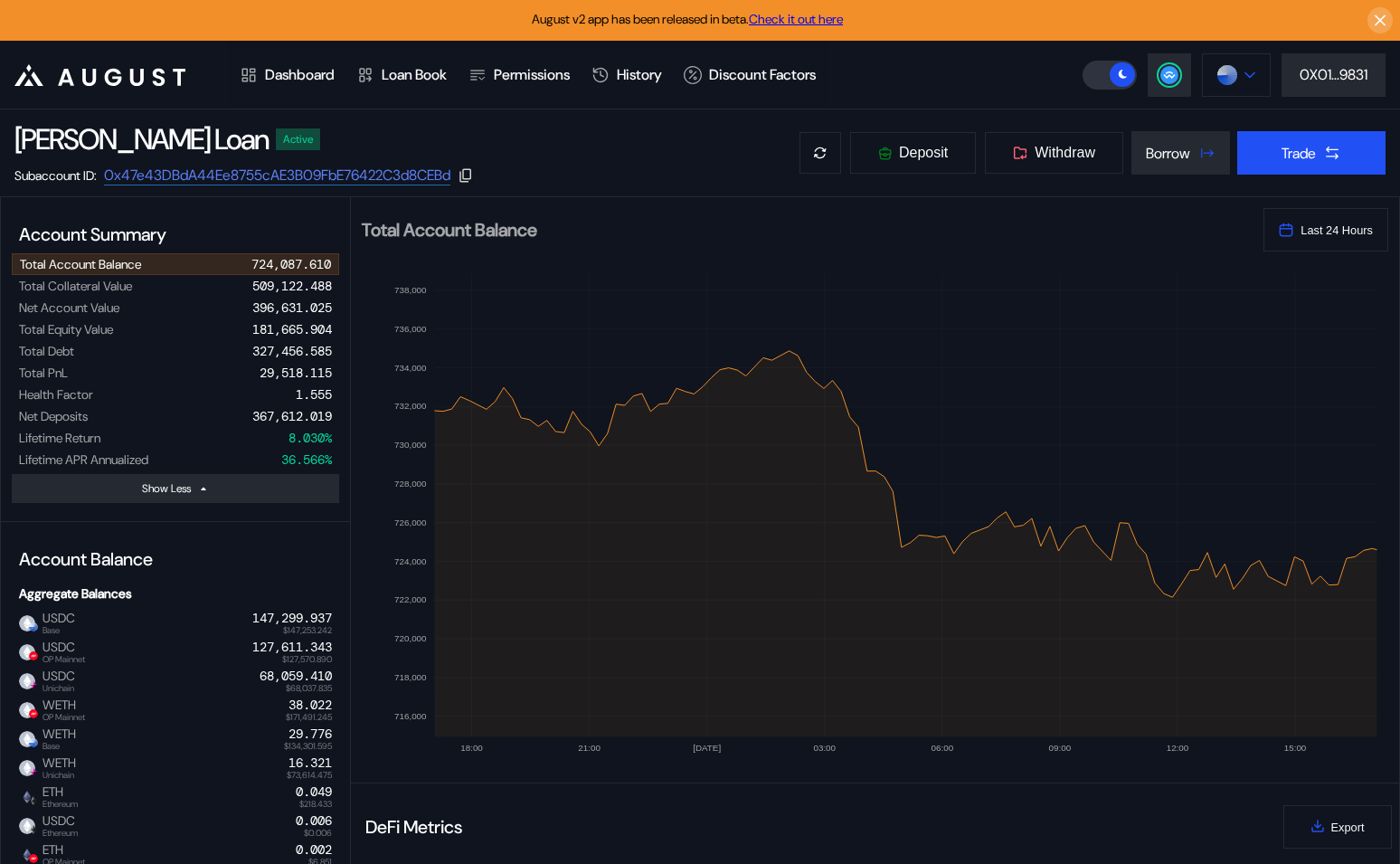
click at [1217, 77] on img at bounding box center [1227, 75] width 20 height 20
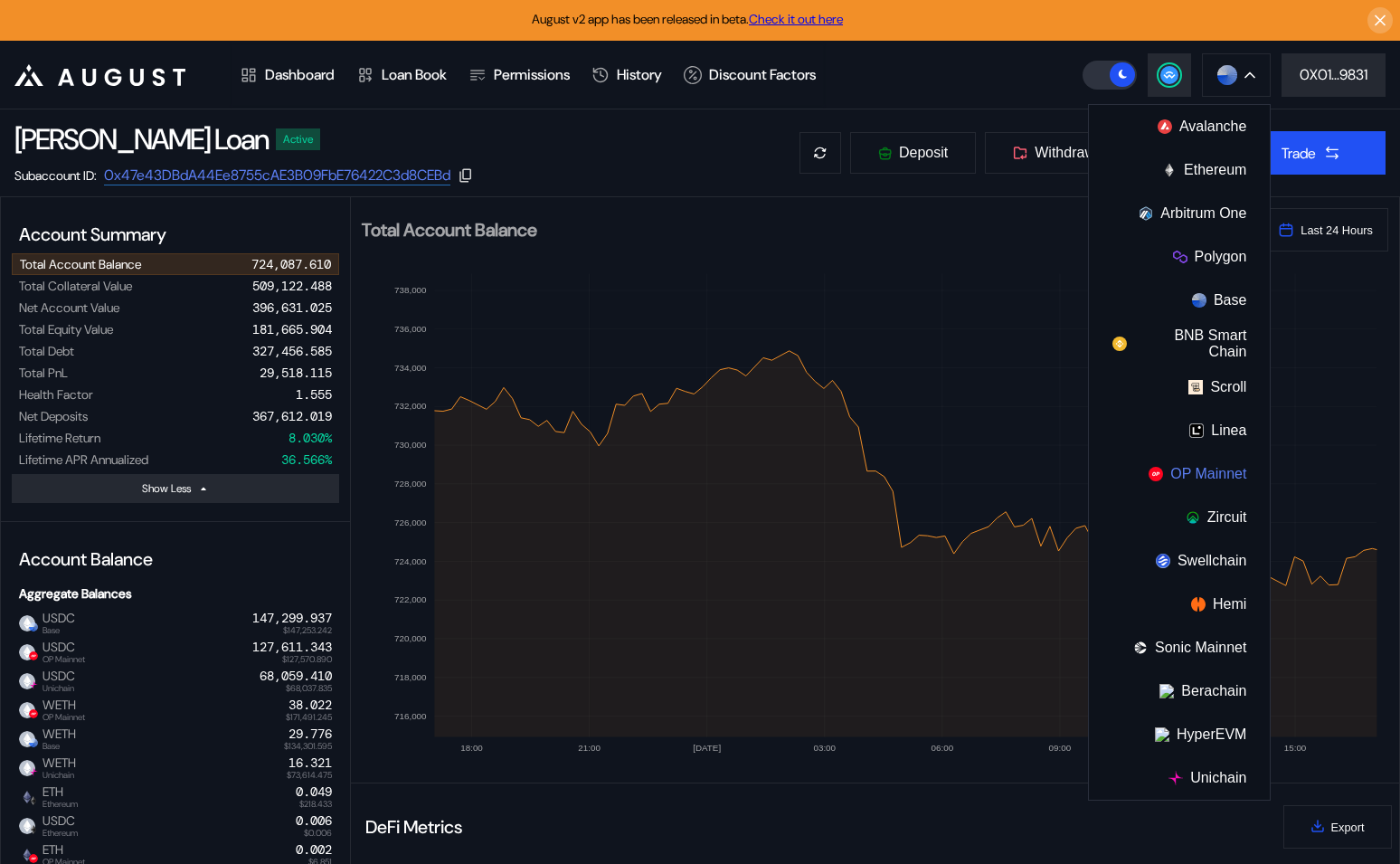
click at [1211, 462] on button "OP Mainnet" at bounding box center [1179, 474] width 181 height 43
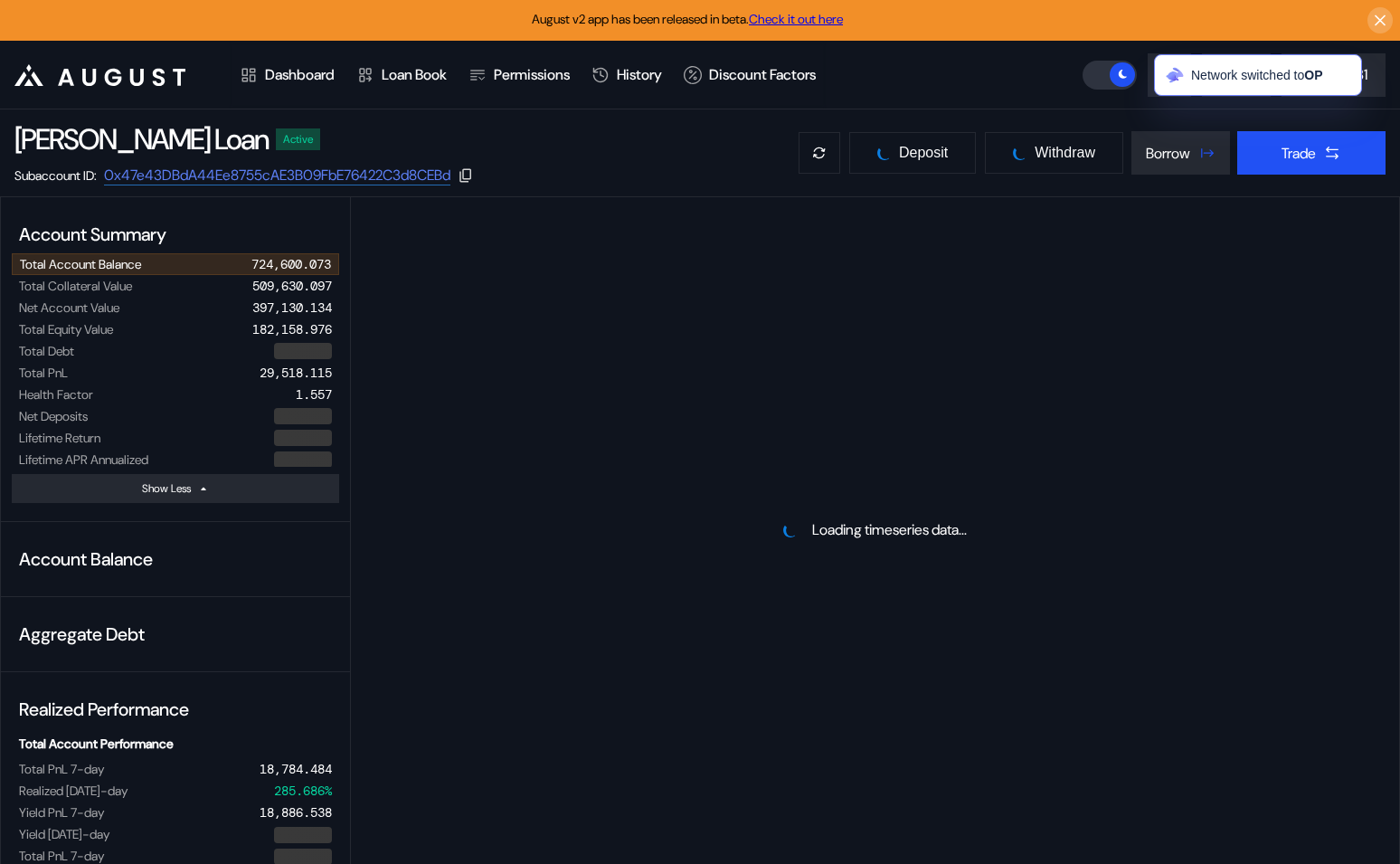
select select "*"
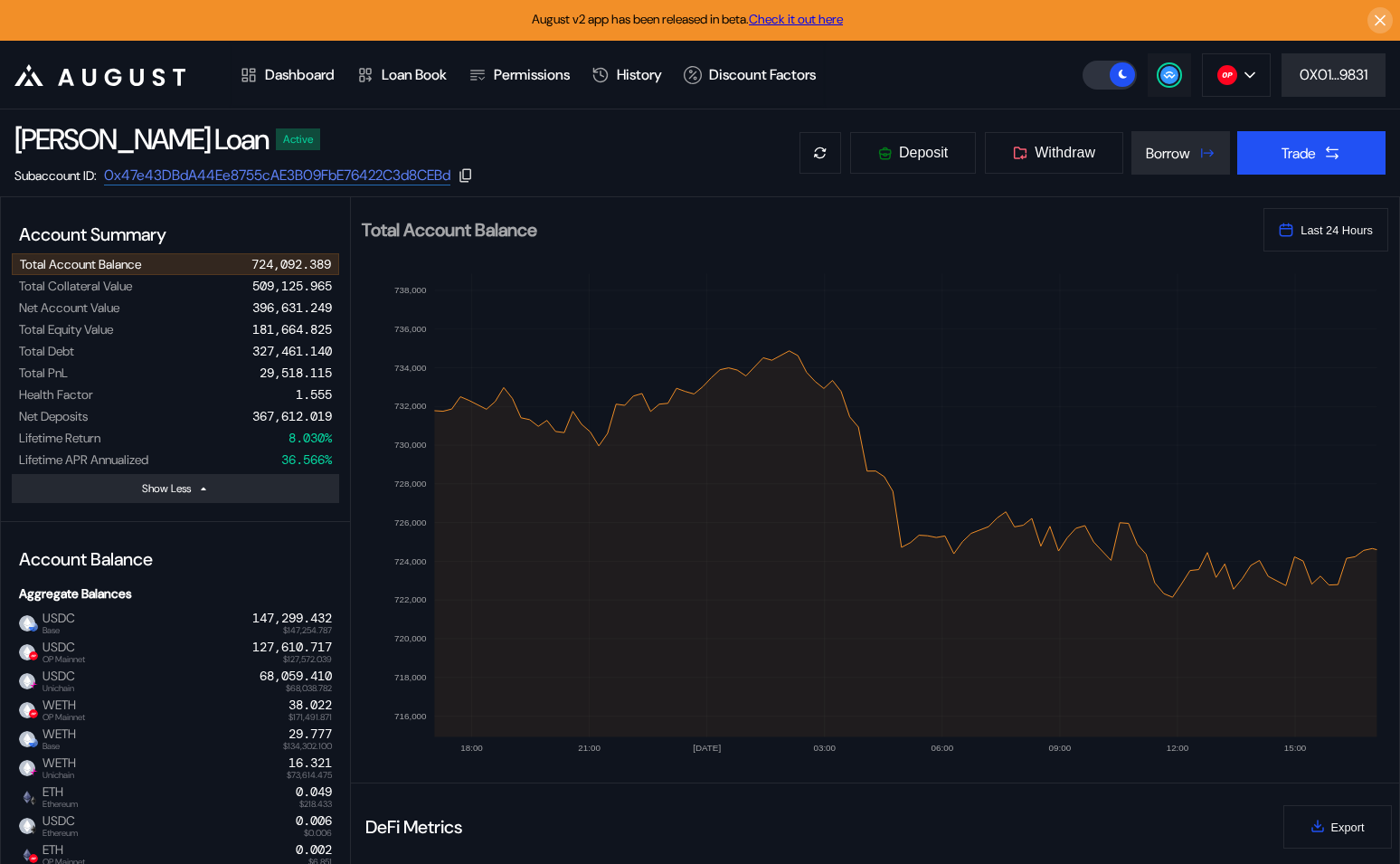
click at [1159, 75] on div at bounding box center [1169, 75] width 22 height 22
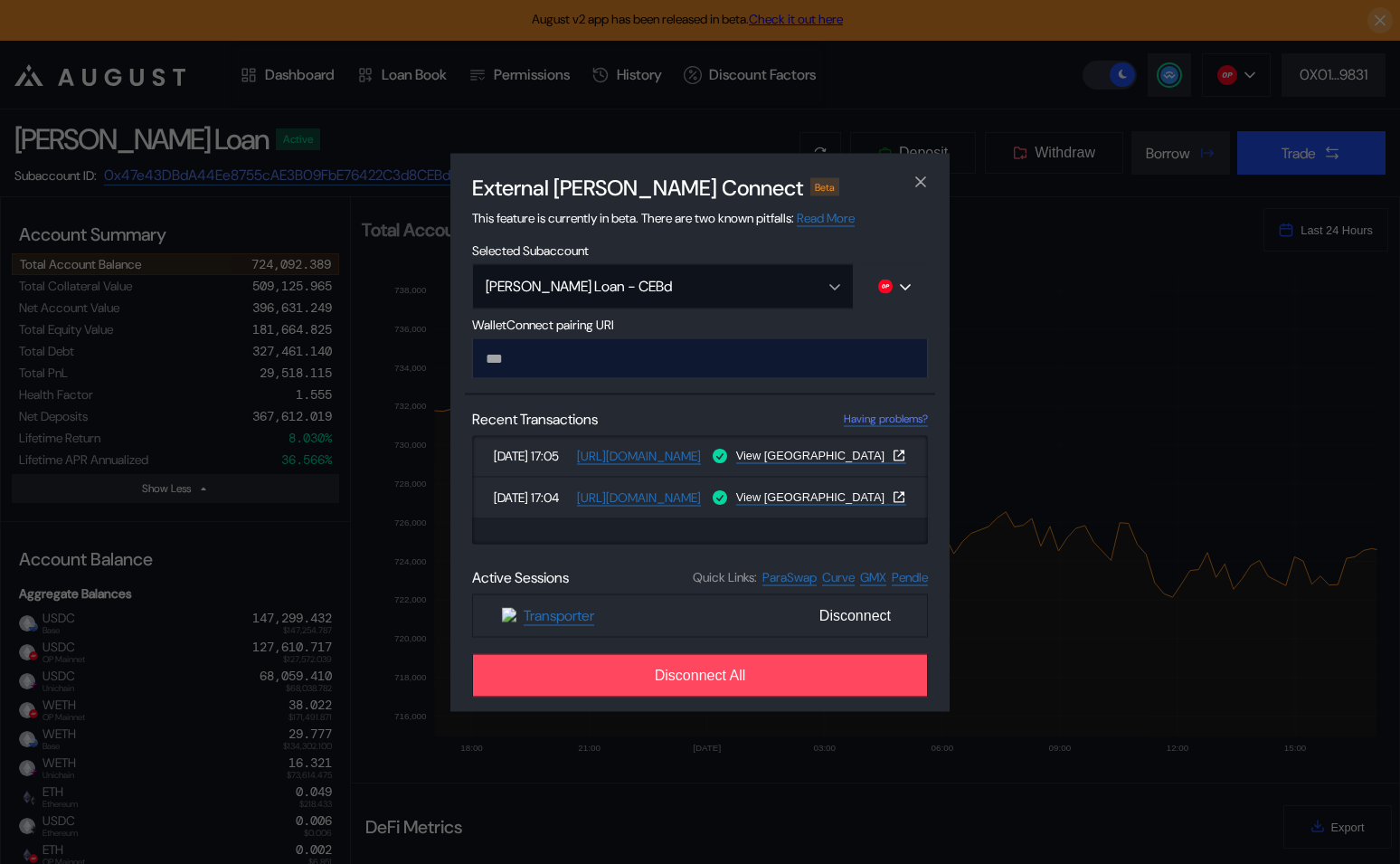
type input "**********"
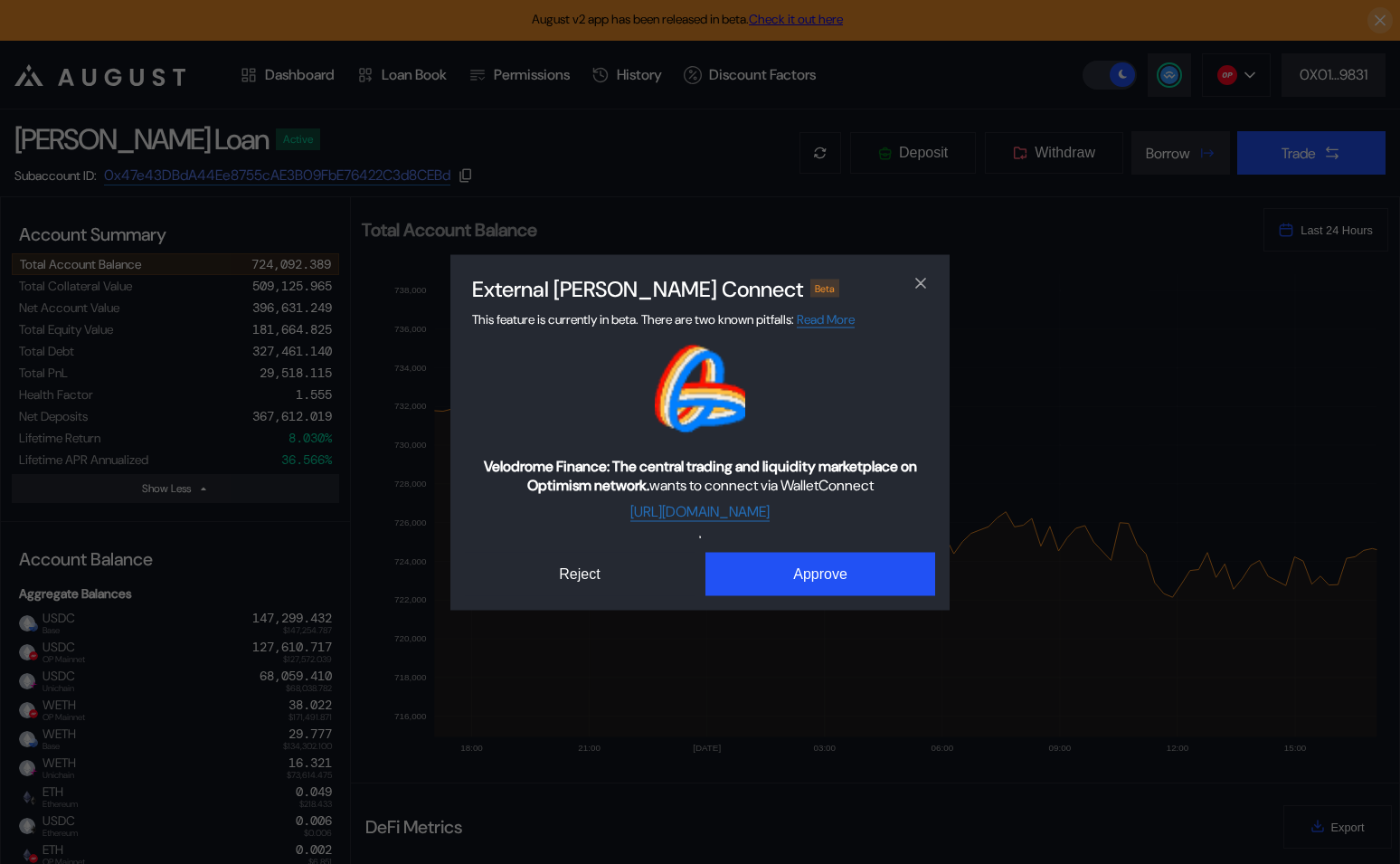
click at [786, 541] on div "Velodrome Finance: The central trading and liquidity marketplace on Optimism ne…" at bounding box center [700, 469] width 470 height 252
click at [794, 555] on button "Approve" at bounding box center [820, 574] width 230 height 43
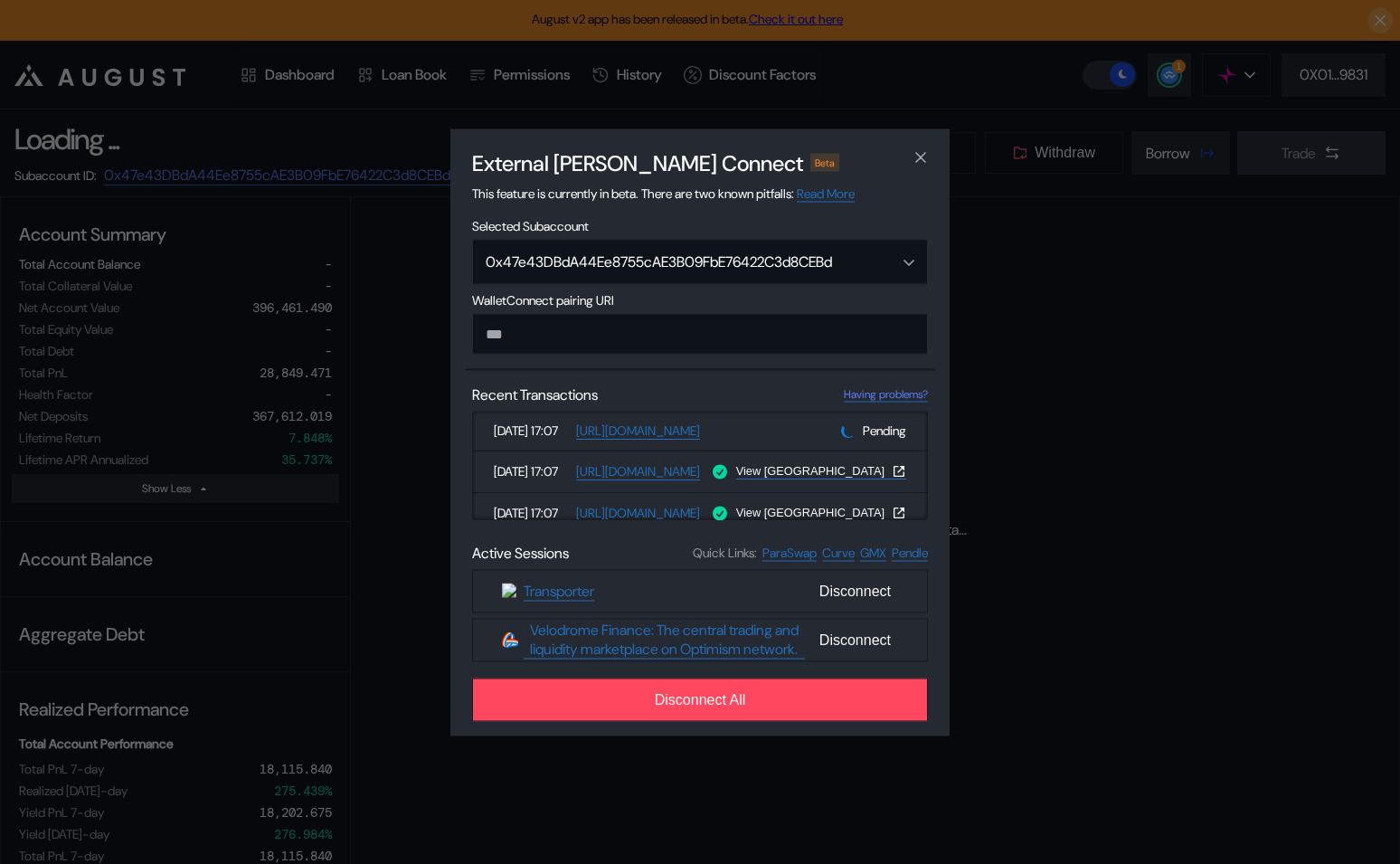
select select "*"
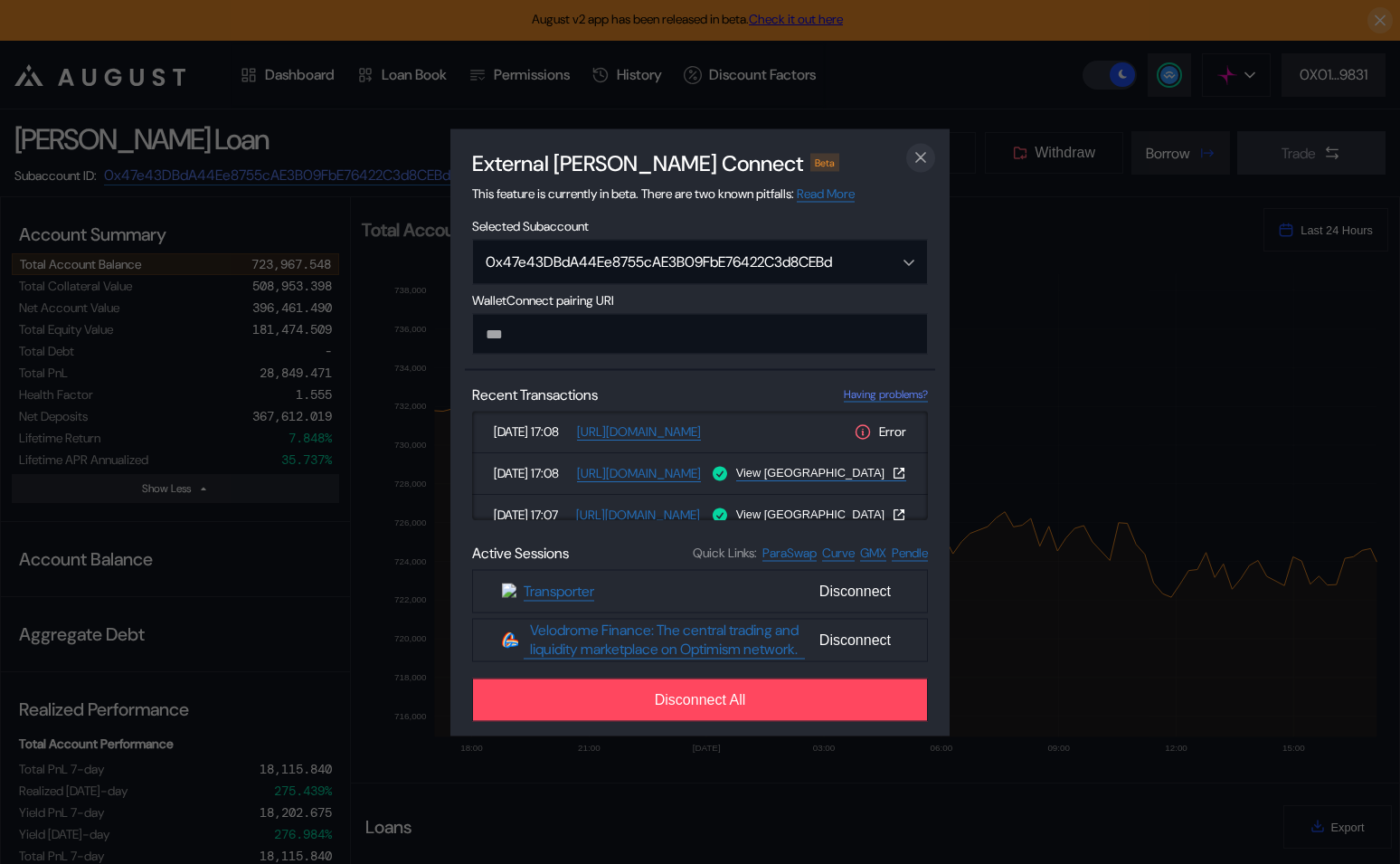
click at [917, 155] on icon "close modal" at bounding box center [921, 157] width 18 height 19
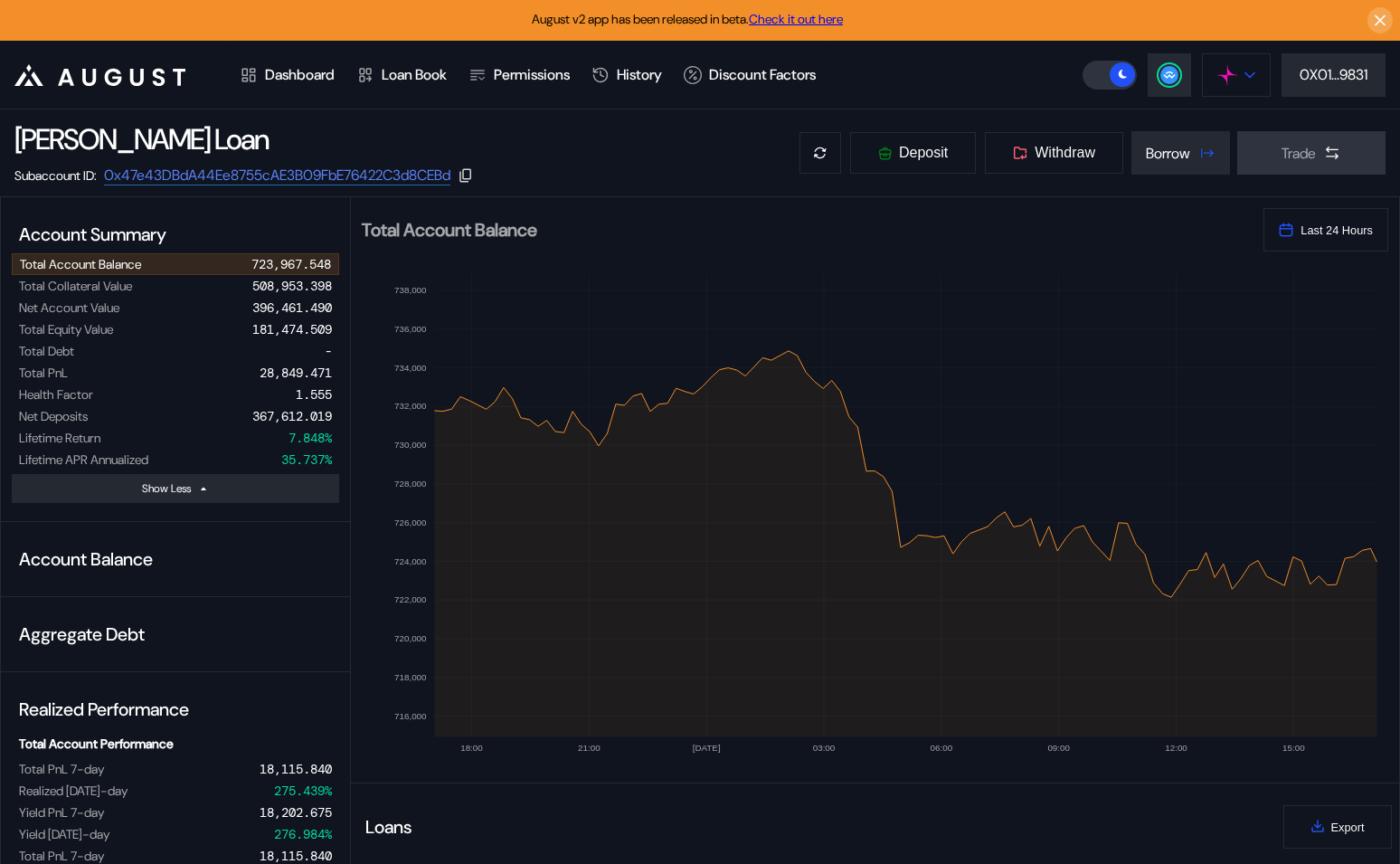
click at [1234, 86] on button at bounding box center [1236, 75] width 69 height 43
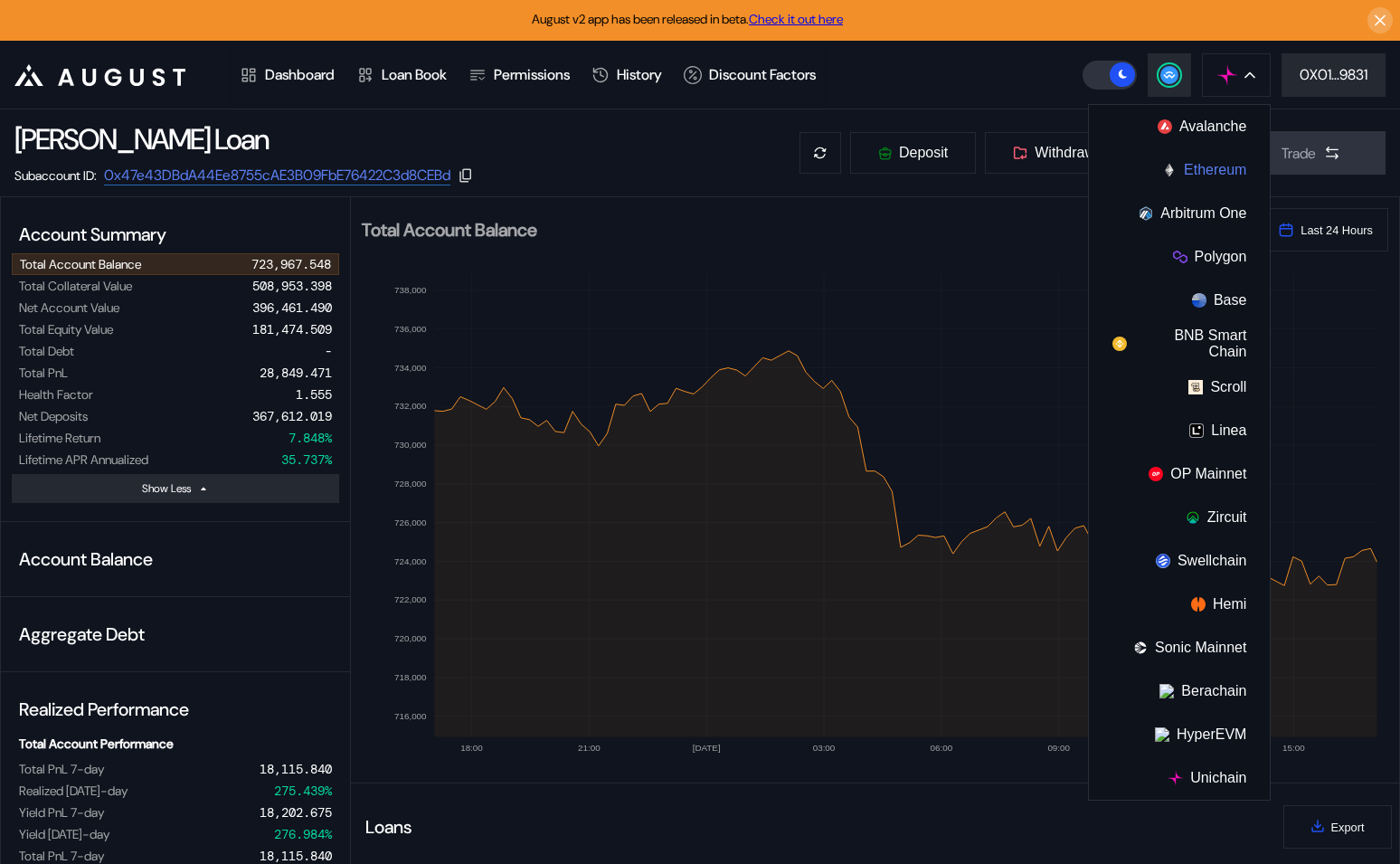
click at [1210, 165] on button "Ethereum" at bounding box center [1179, 170] width 181 height 43
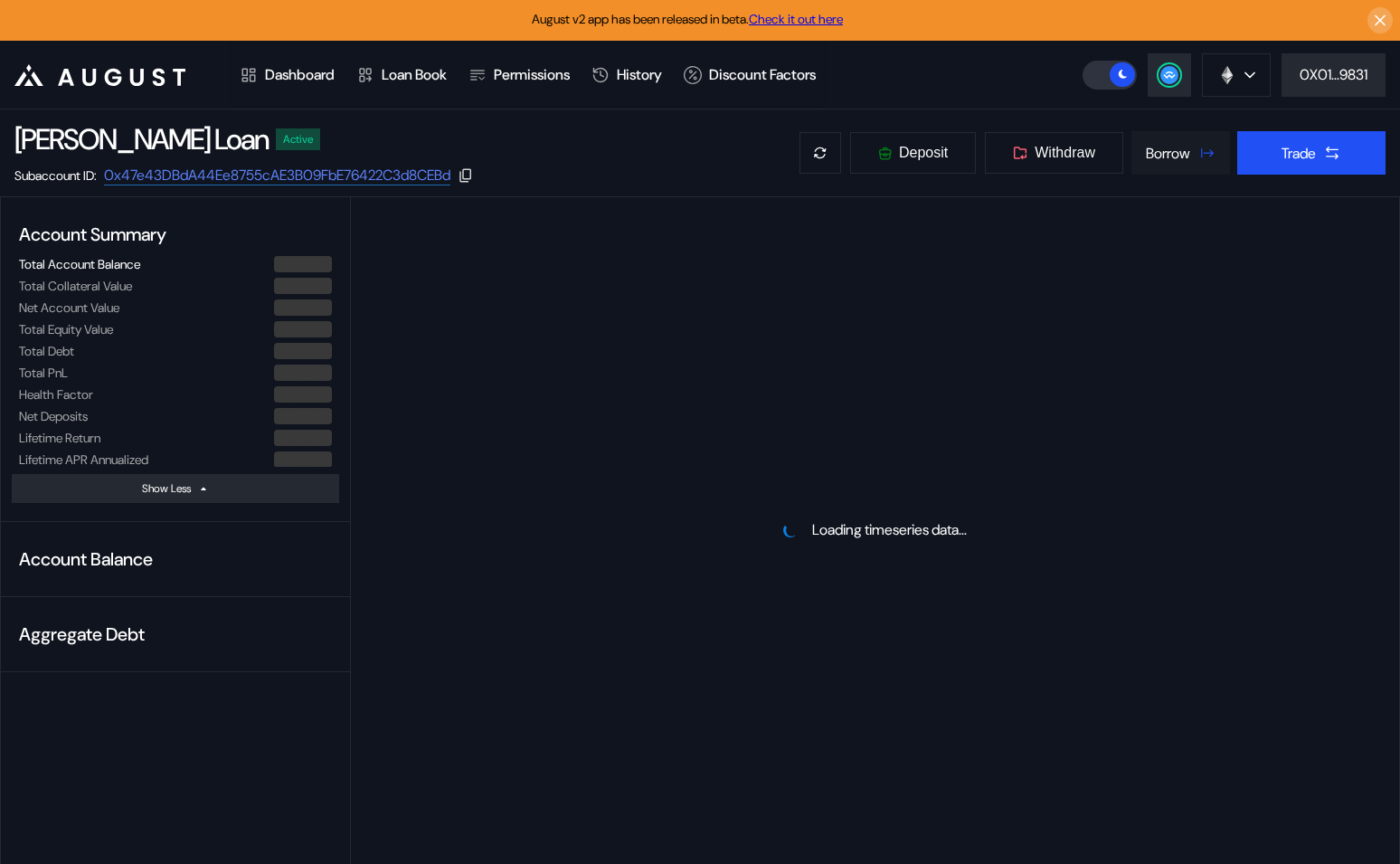
select select "*"
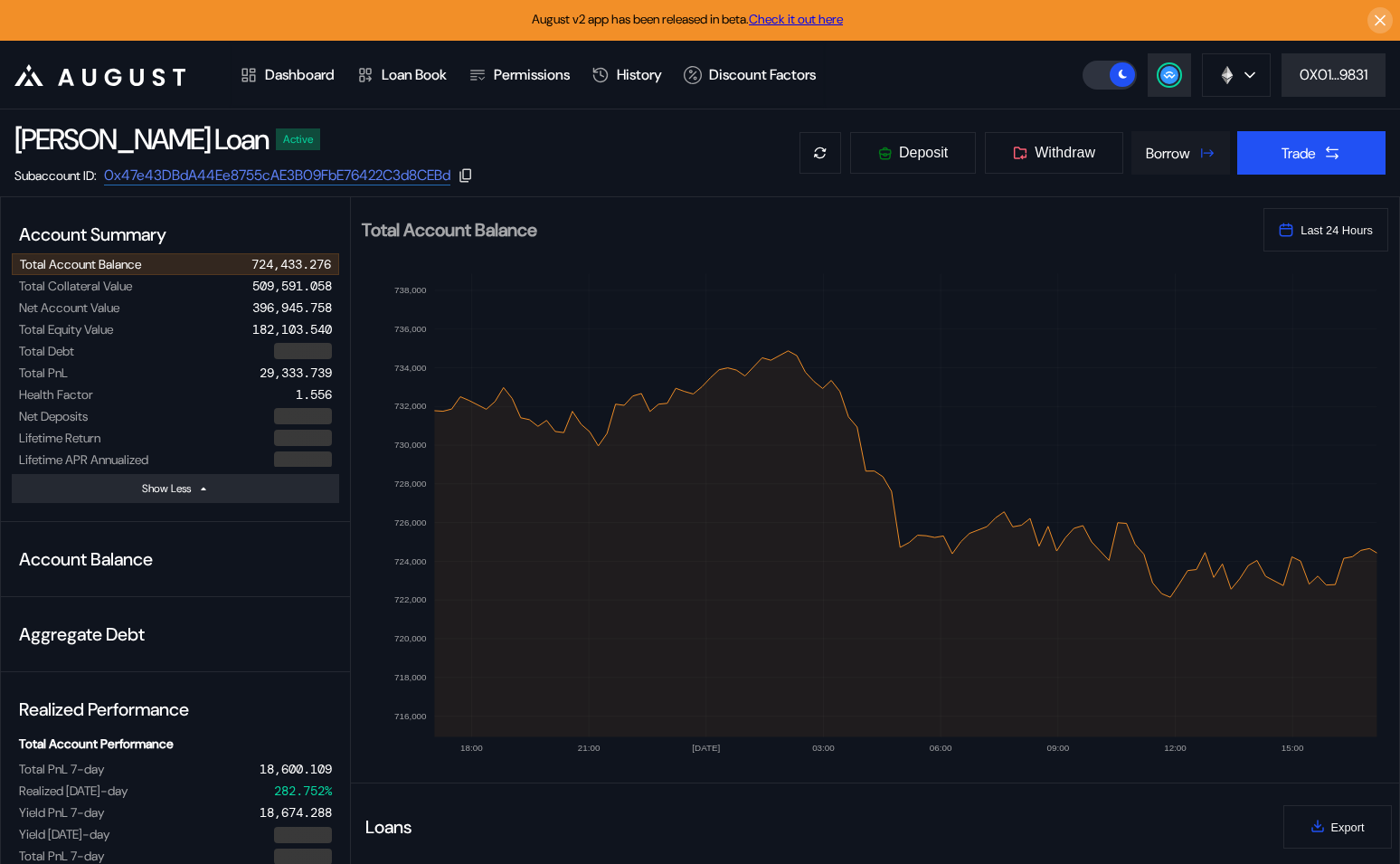
click at [1162, 157] on div "Borrow" at bounding box center [1168, 153] width 44 height 19
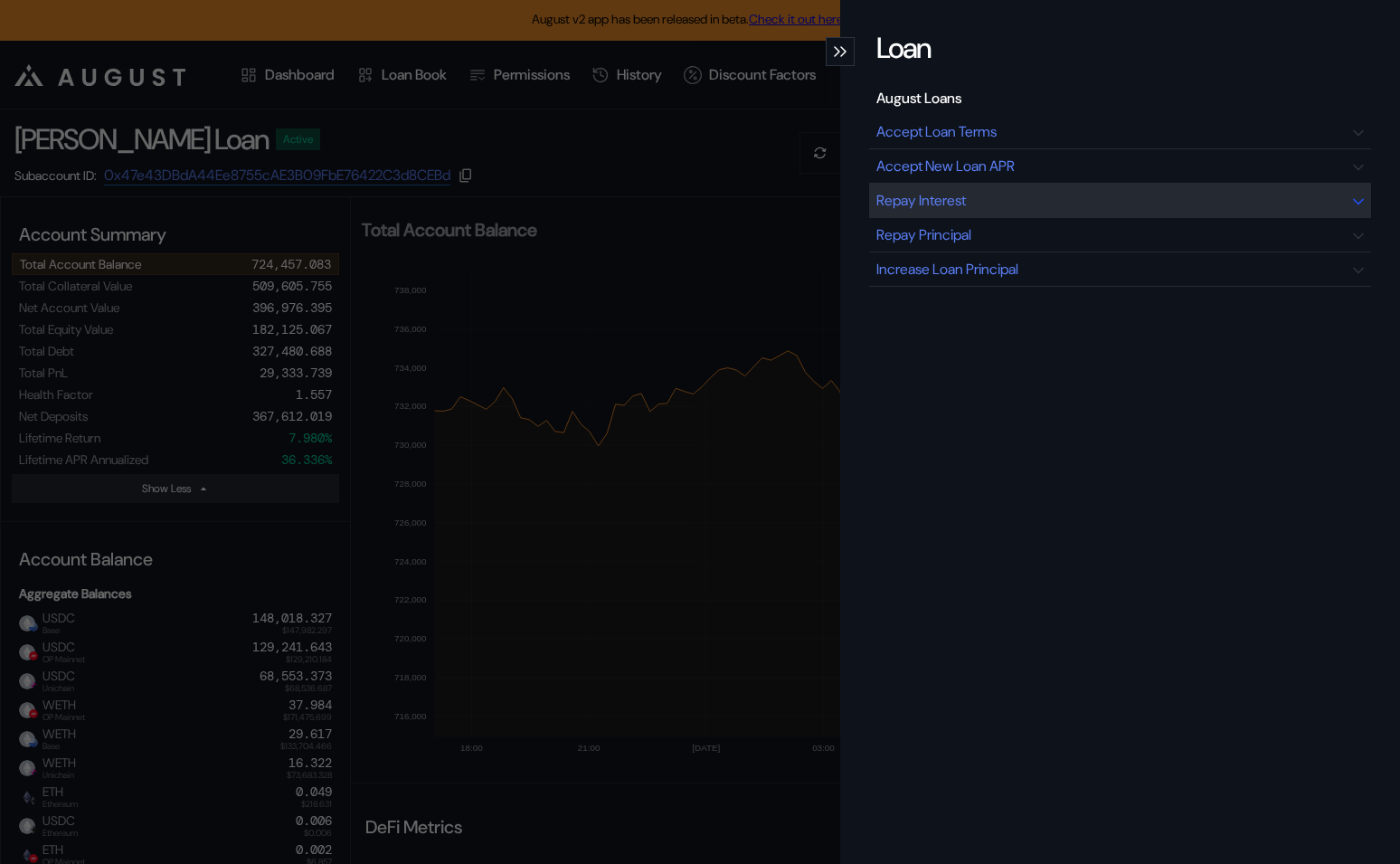
click at [973, 212] on div "Repay Interest" at bounding box center [1120, 201] width 502 height 34
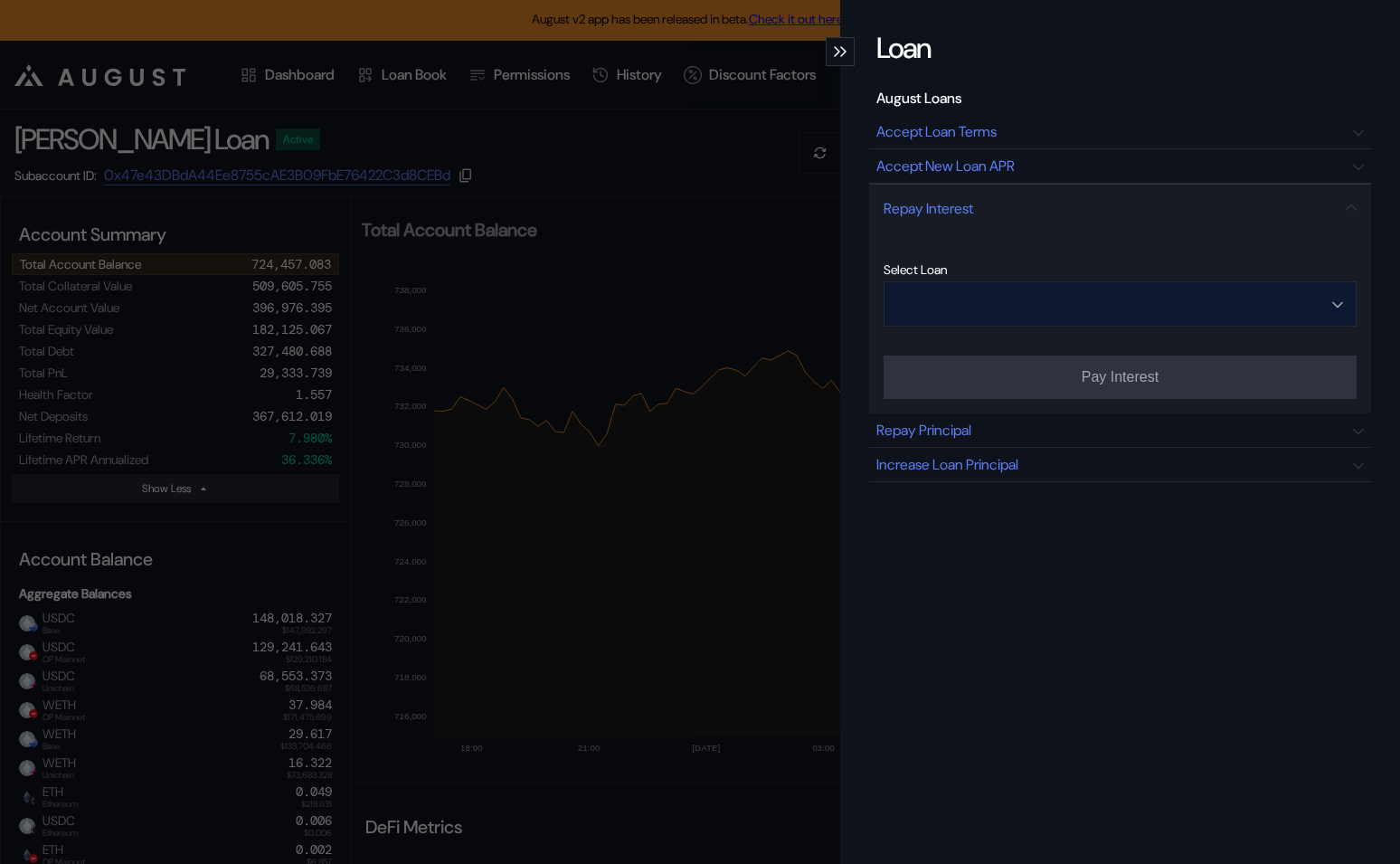
click at [1007, 295] on input "Open menu" at bounding box center [1110, 304] width 426 height 43
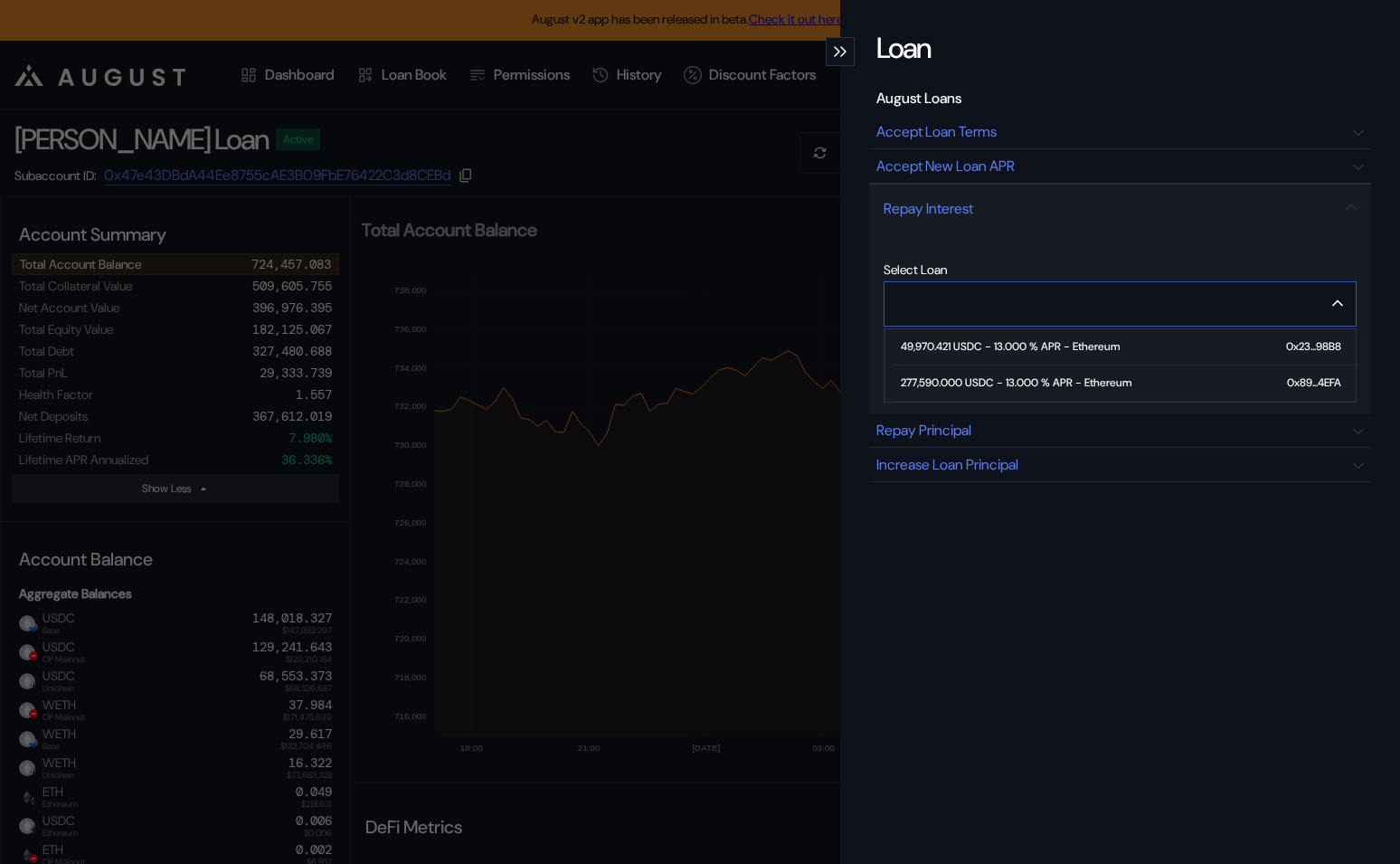
click at [1009, 334] on span "49,970.421 USDC - 13.000 % APR - Ethereum 0x23...98B8" at bounding box center [1124, 347] width 462 height 36
type input "**********"
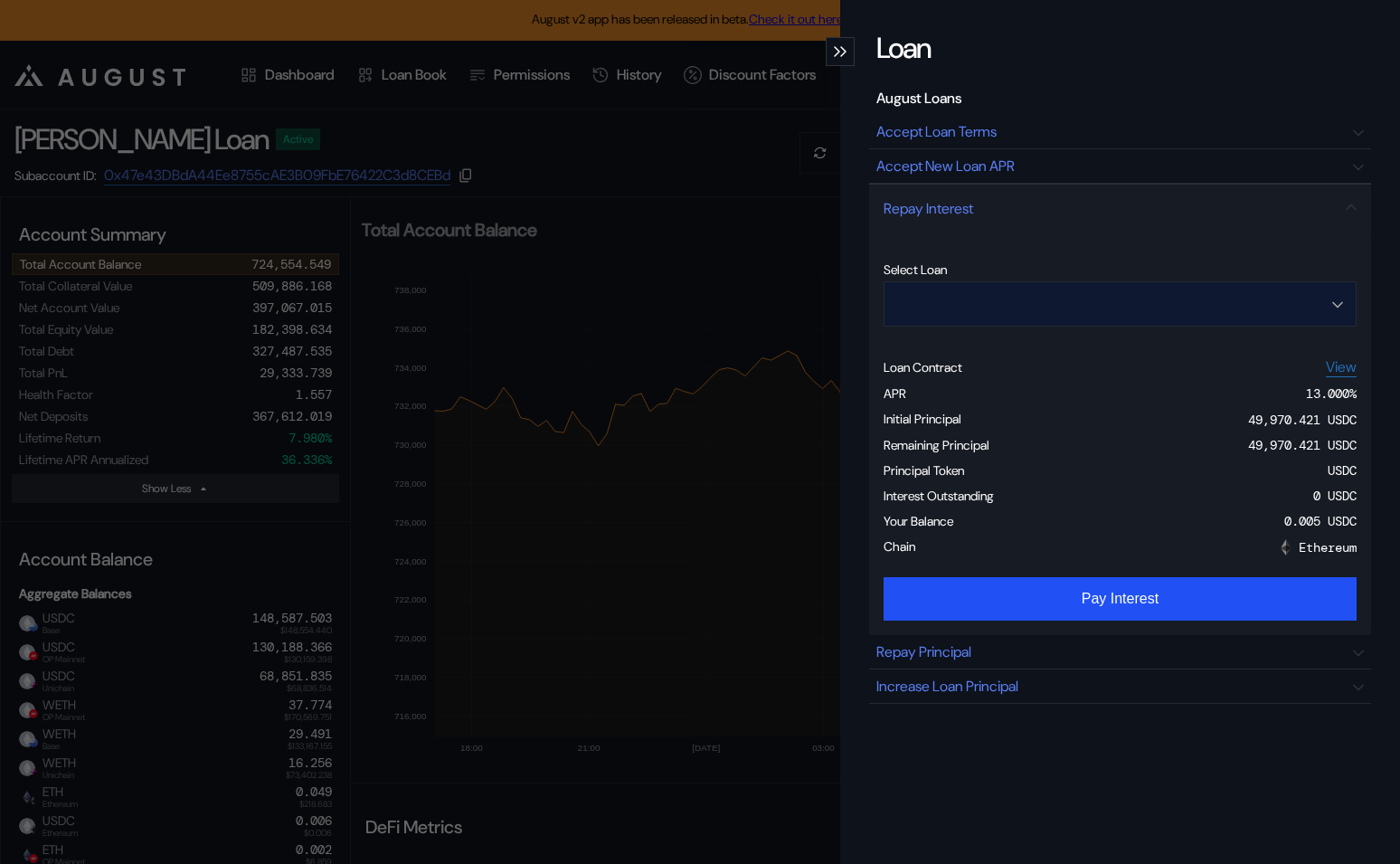
click at [1060, 299] on input "Open menu" at bounding box center [1110, 304] width 426 height 43
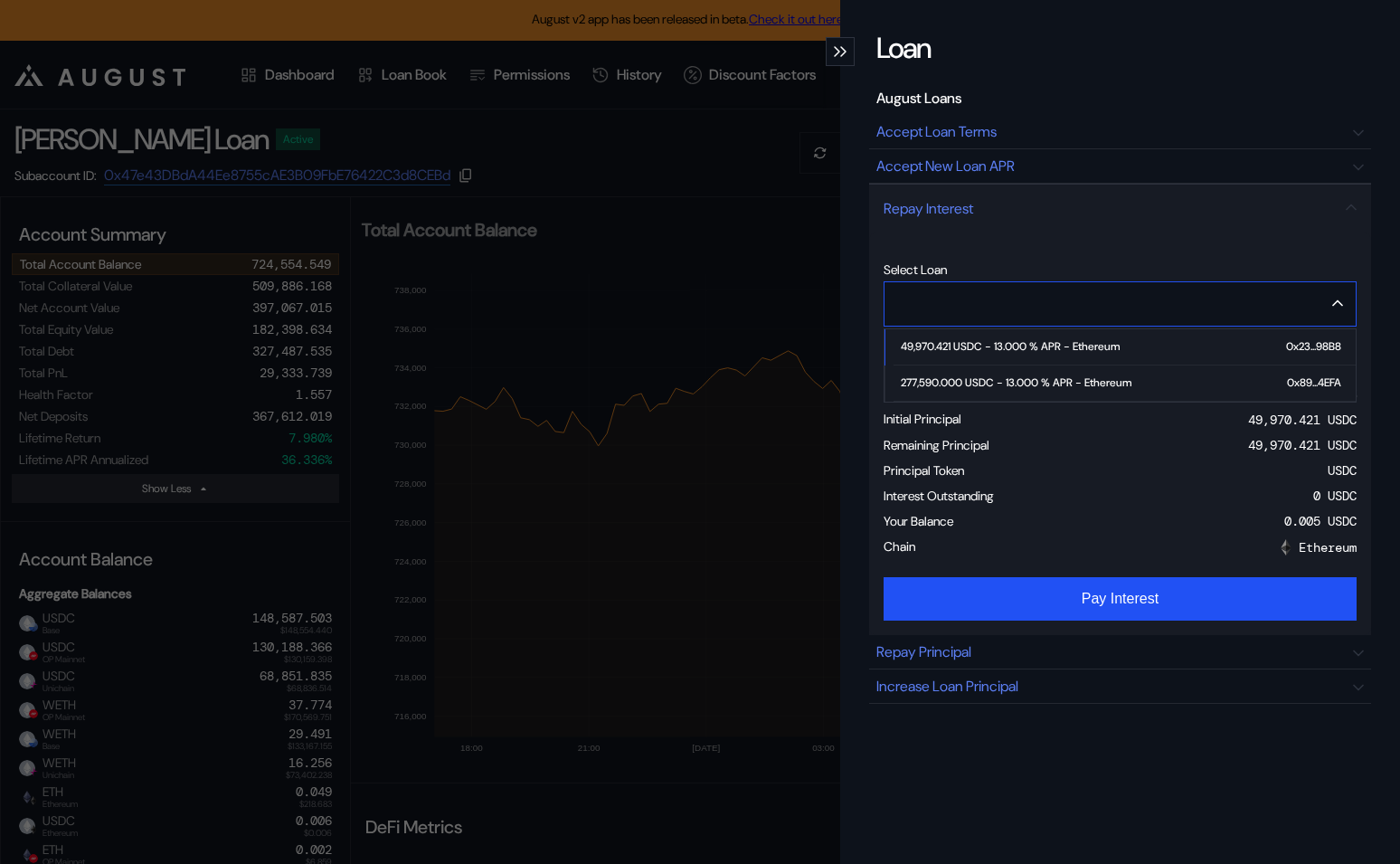
click at [1042, 376] on div "277,590.000 USDC - 13.000 % APR - Ethereum" at bounding box center [1016, 383] width 231 height 13
type input "**********"
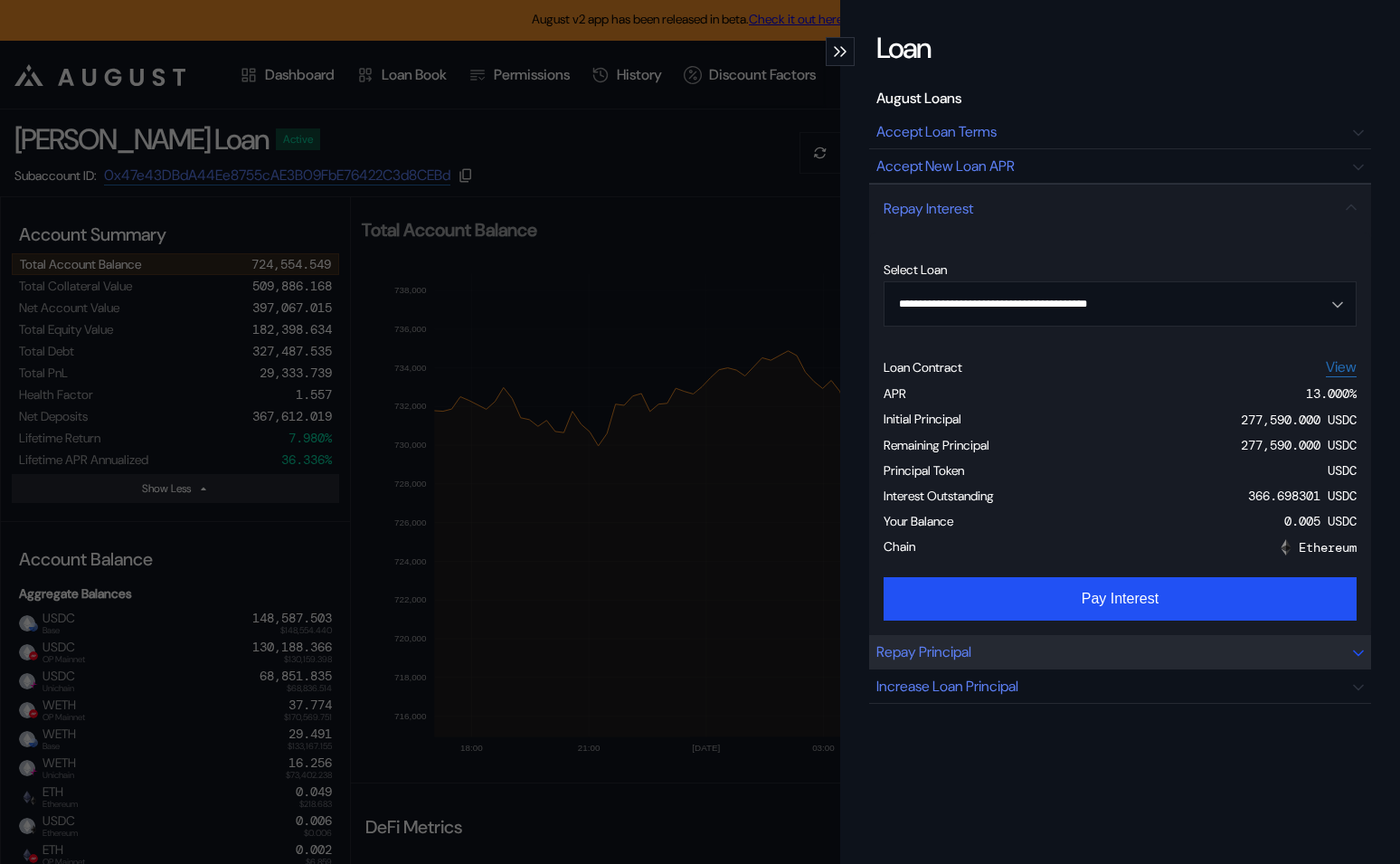
click at [1012, 644] on div "Repay Principal" at bounding box center [1120, 652] width 502 height 34
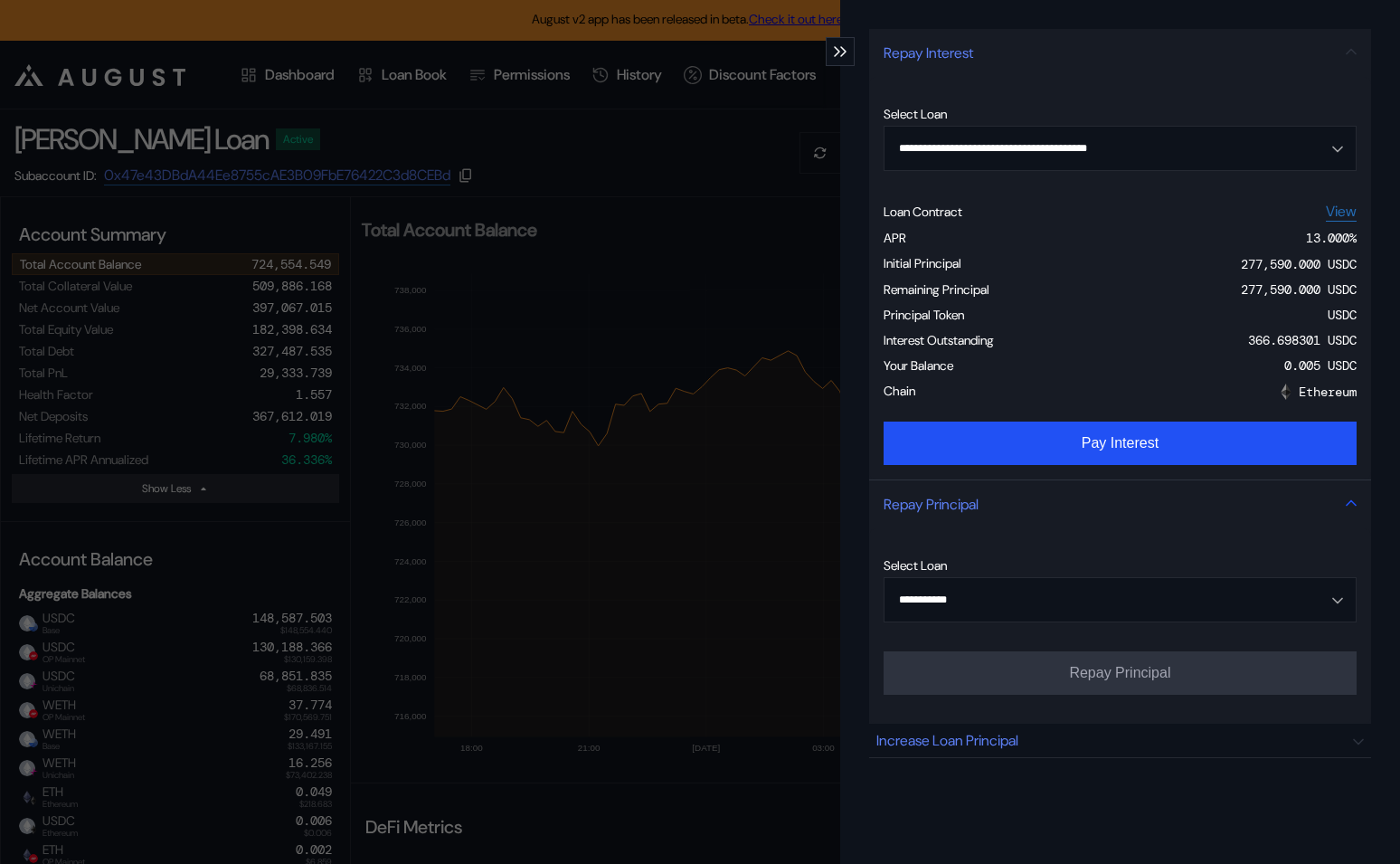
scroll to position [249, 0]
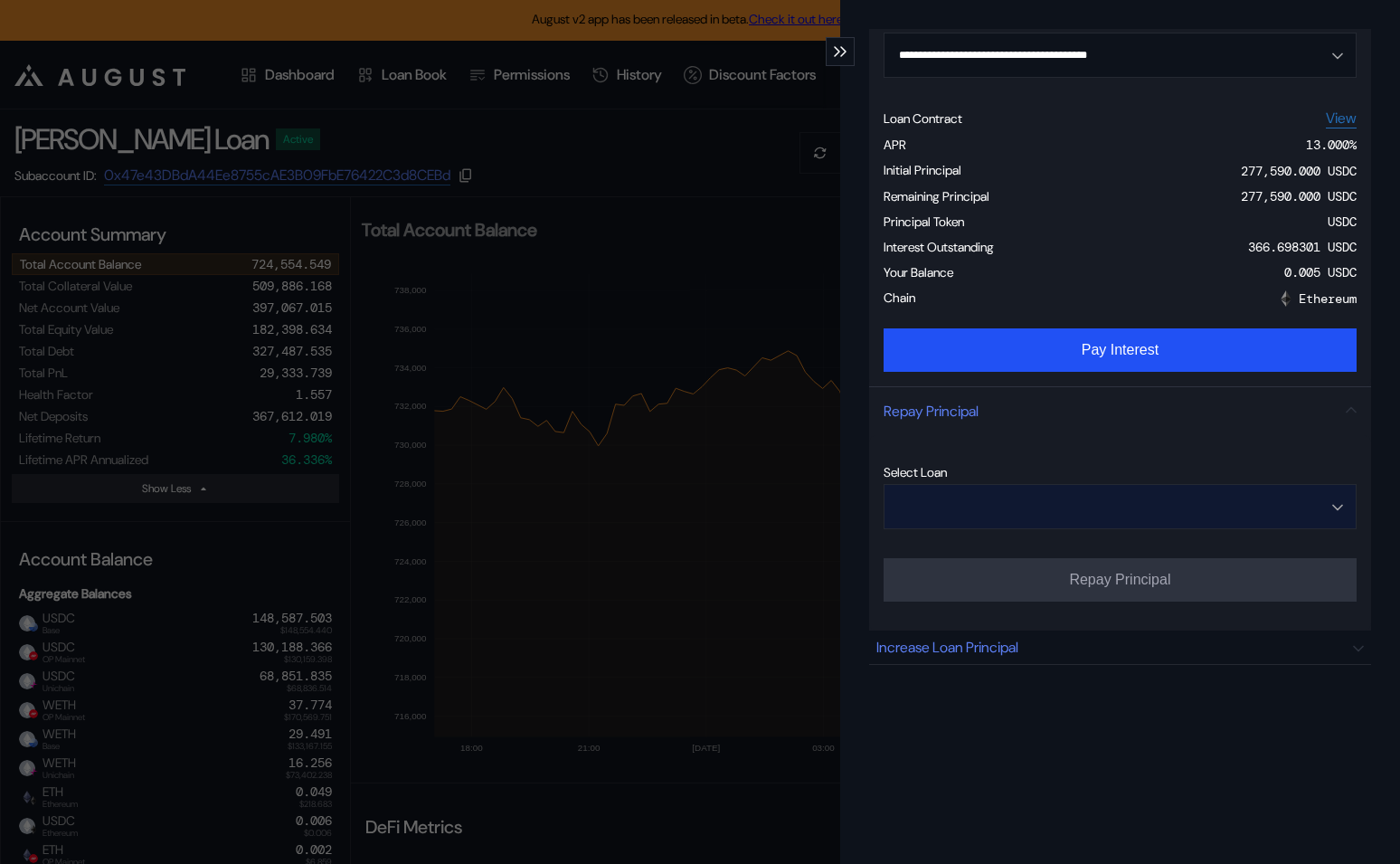
click at [1050, 496] on input "Open menu" at bounding box center [1110, 507] width 426 height 43
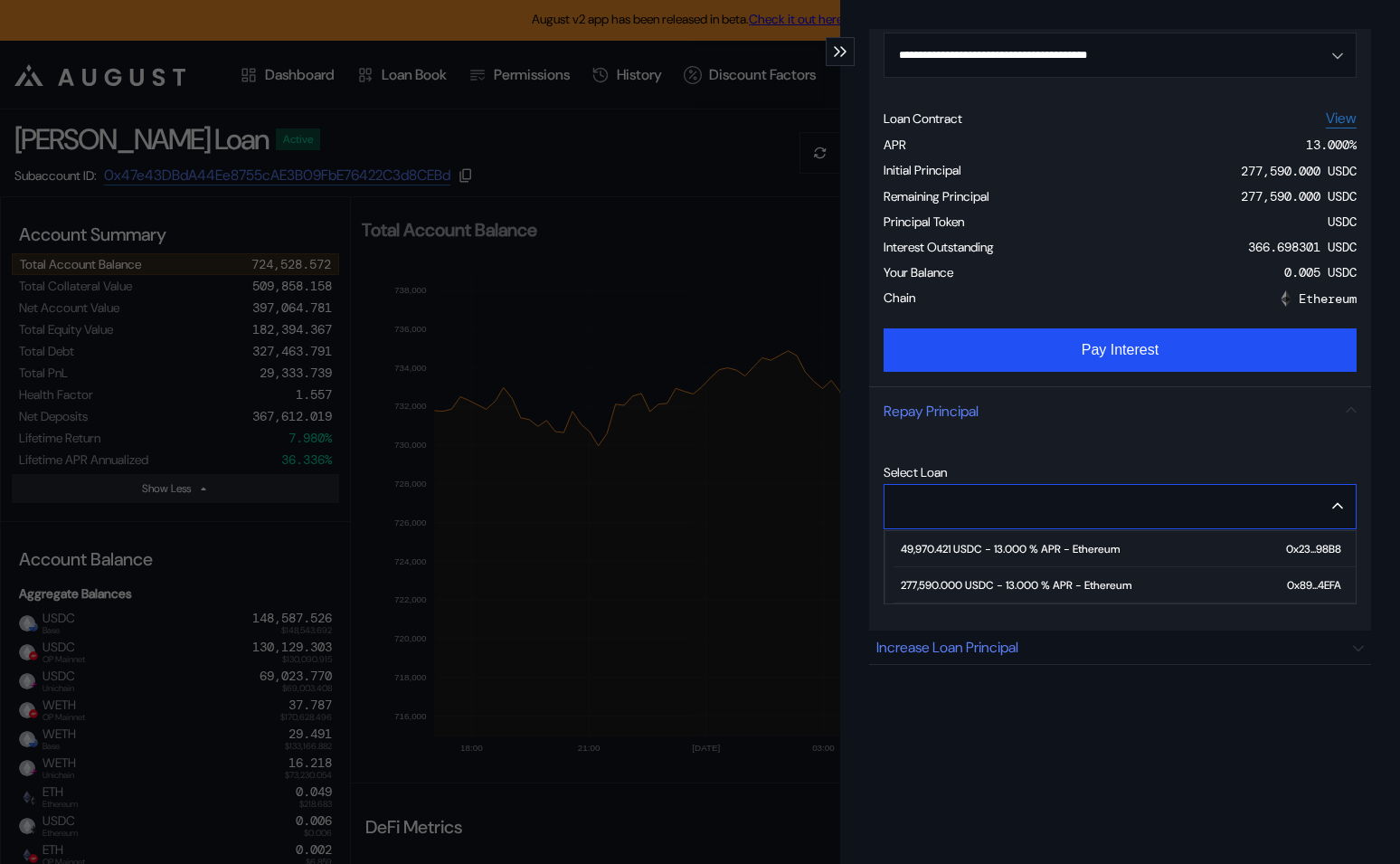
click at [1017, 586] on div "277,590.000 USDC - 13.000 % APR - Ethereum" at bounding box center [1016, 585] width 231 height 13
type input "**********"
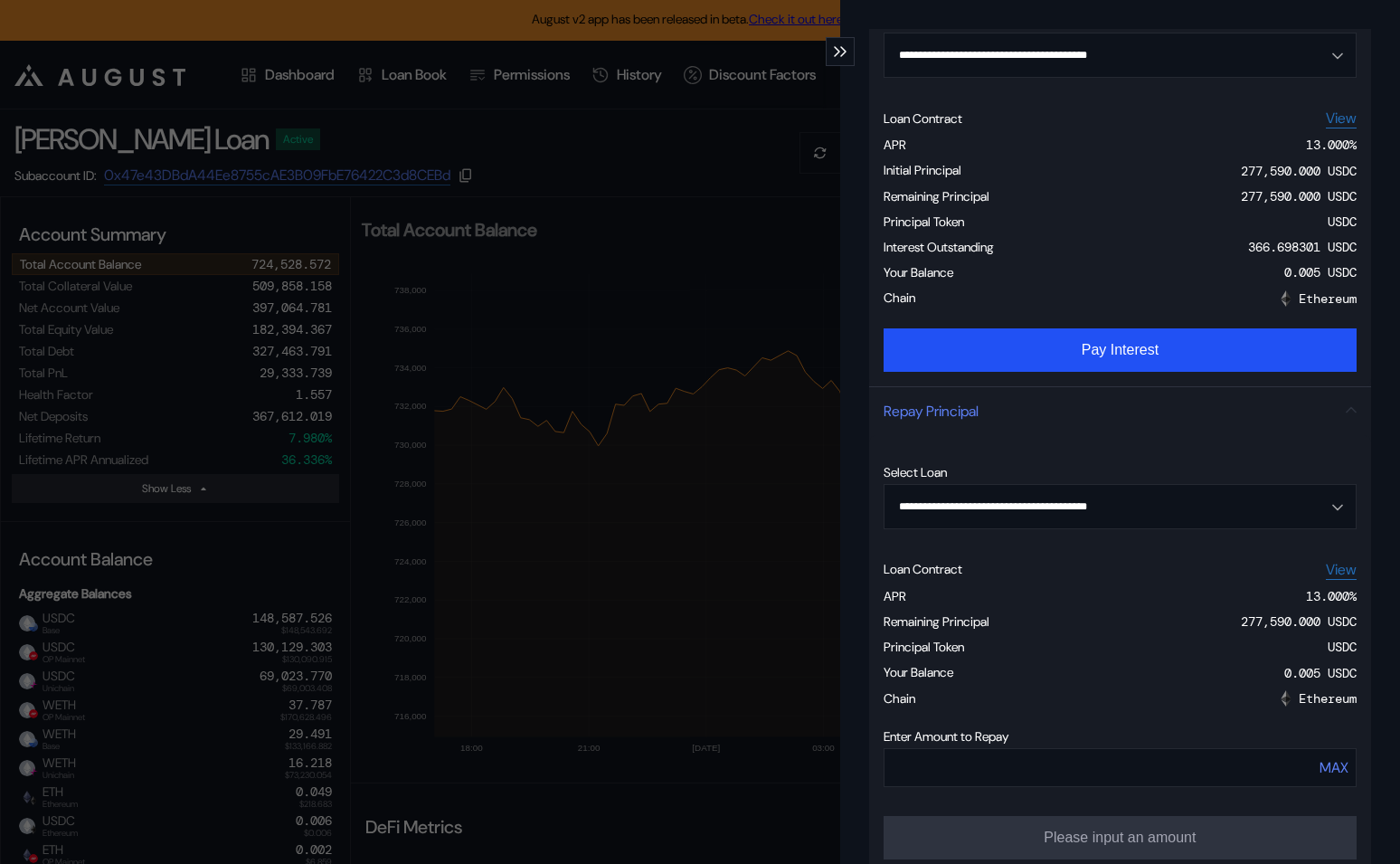
click at [343, 143] on div "**********" at bounding box center [700, 432] width 1400 height 864
